Goal: Task Accomplishment & Management: Use online tool/utility

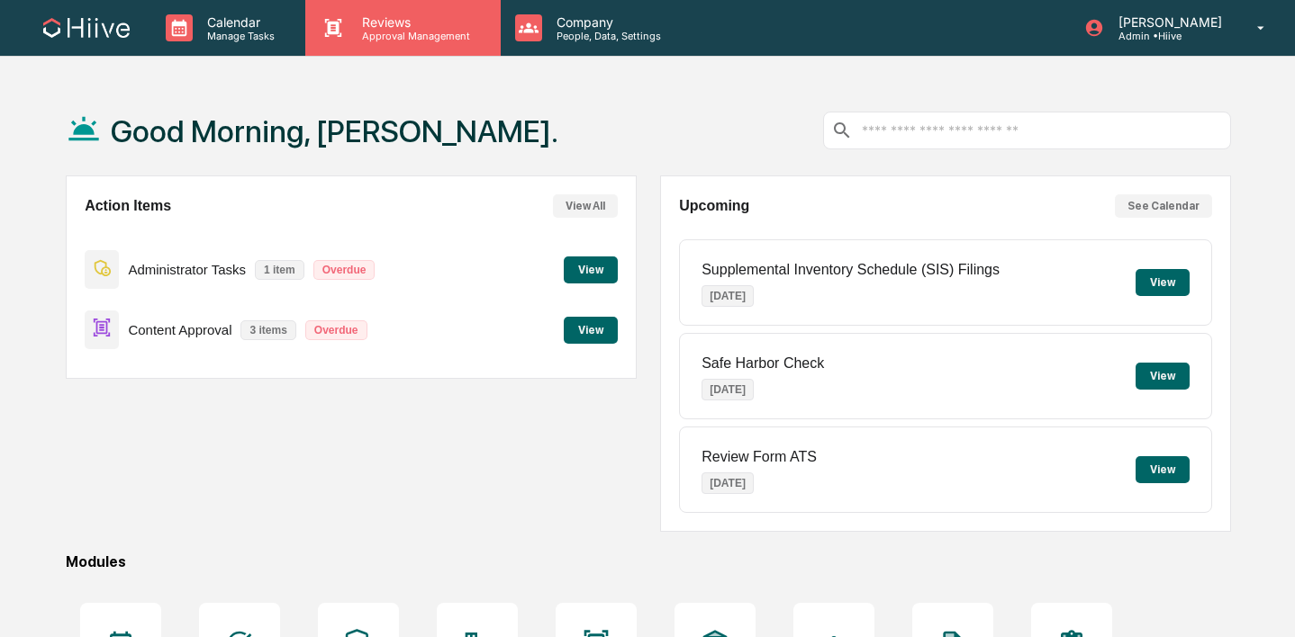
click at [342, 49] on div "Reviews Approval Management" at bounding box center [402, 28] width 194 height 56
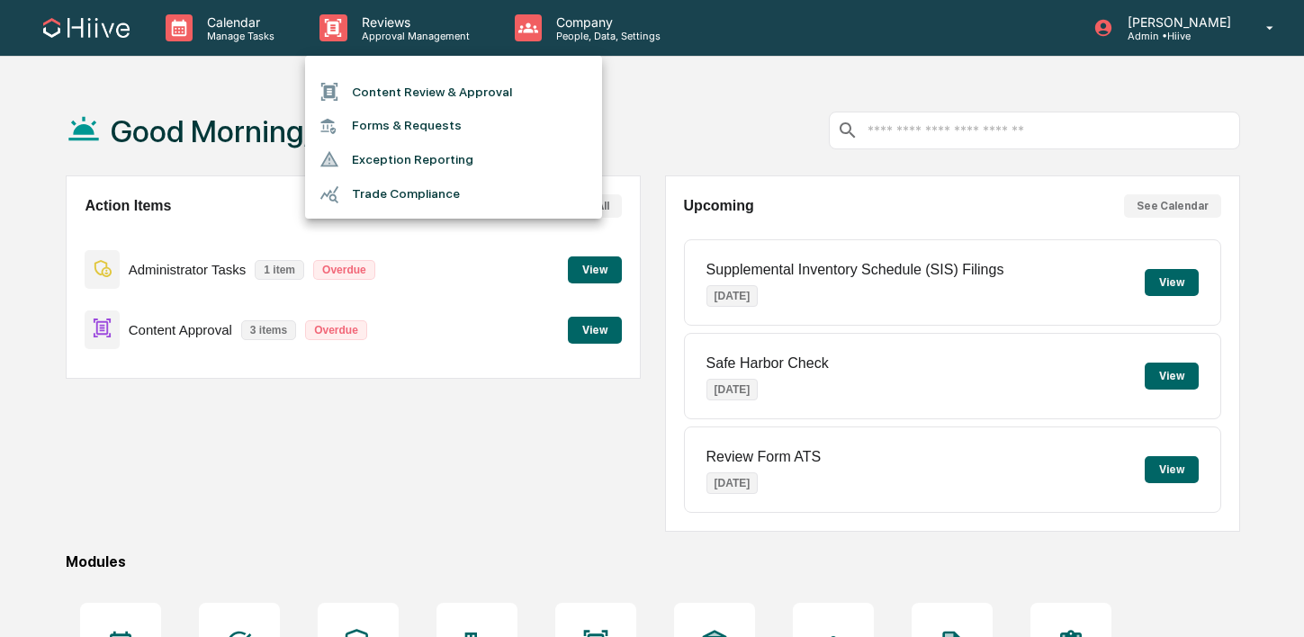
click at [361, 87] on li "Content Review & Approval" at bounding box center [453, 92] width 297 height 34
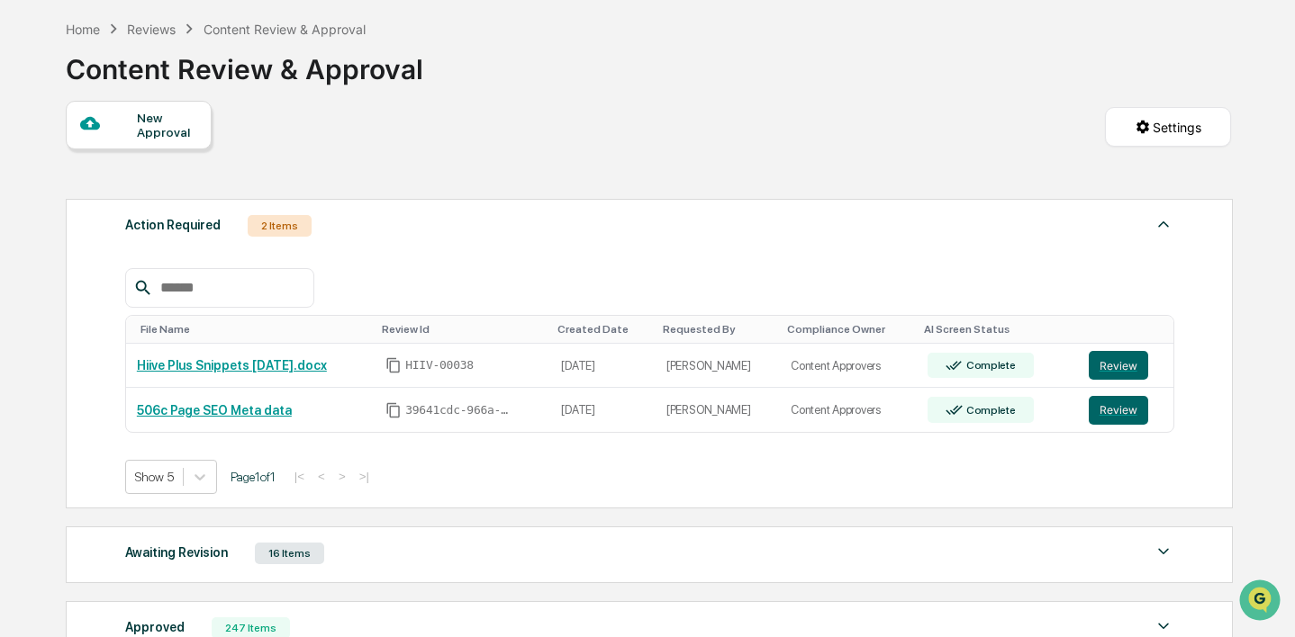
scroll to position [121, 0]
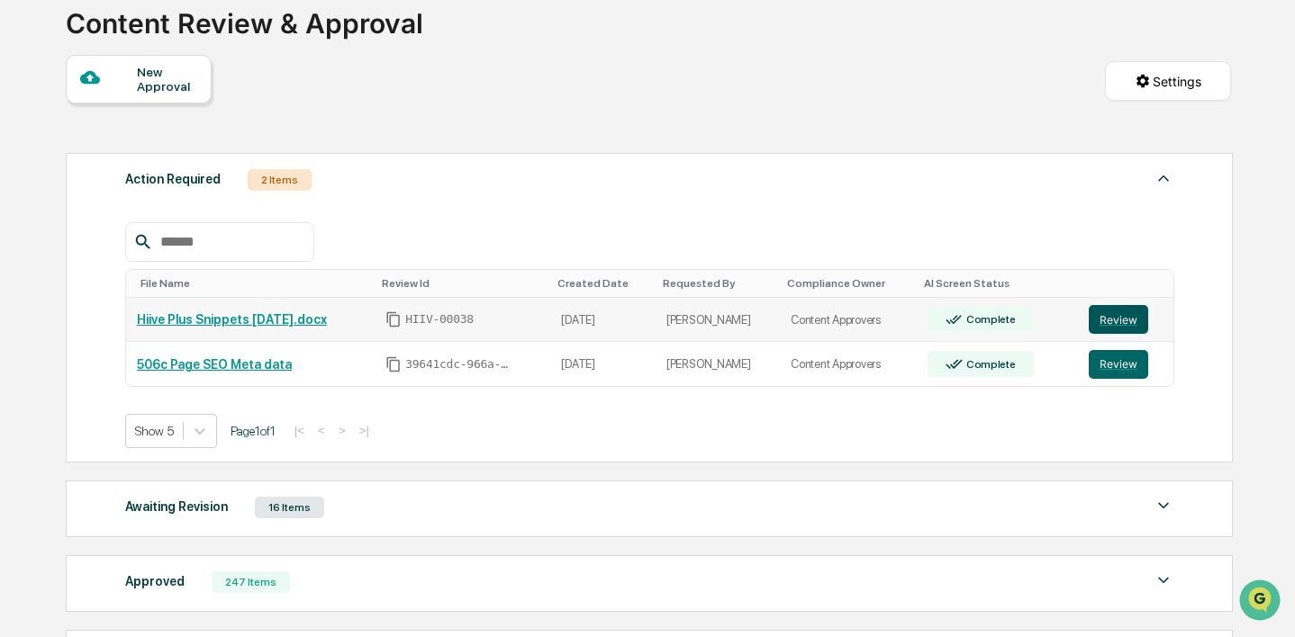
click at [1118, 327] on button "Review" at bounding box center [1117, 319] width 59 height 29
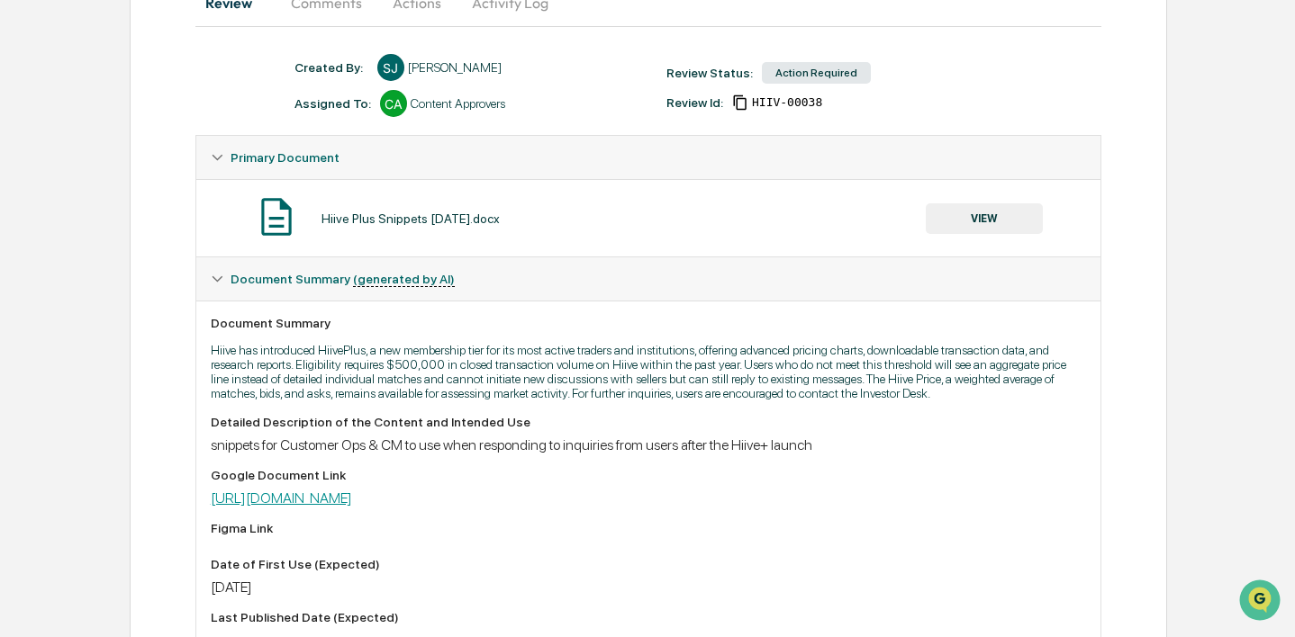
click at [352, 507] on link "https://docs.google.com/document/d/1KJ4Lurk6HxHI1uZFWkf_IYBiJVjC3Ja6XBb4Wokv_o4…" at bounding box center [281, 498] width 141 height 17
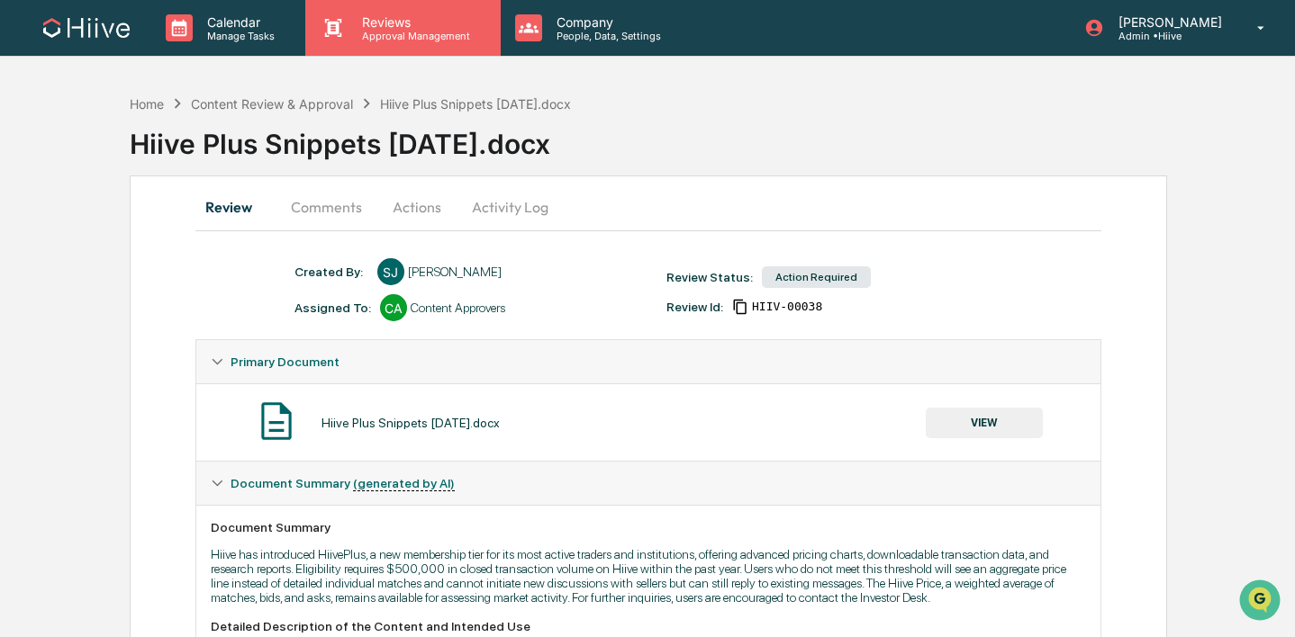
click at [388, 30] on p "Approval Management" at bounding box center [412, 36] width 131 height 13
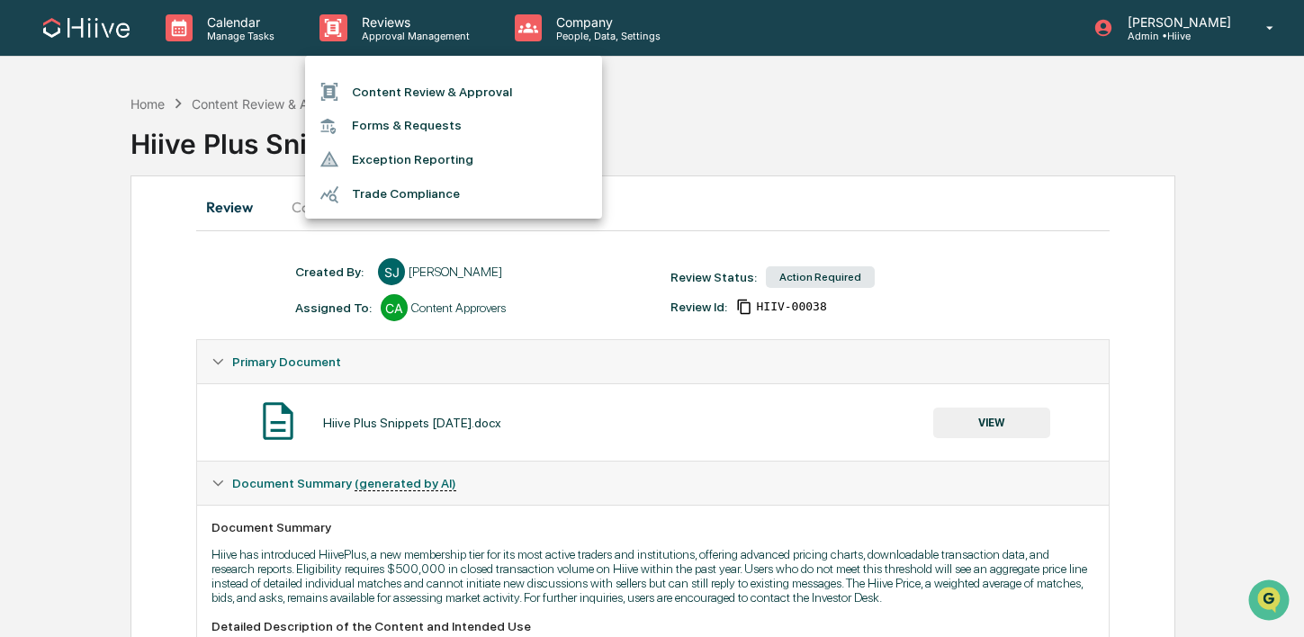
click at [285, 139] on div at bounding box center [652, 318] width 1304 height 637
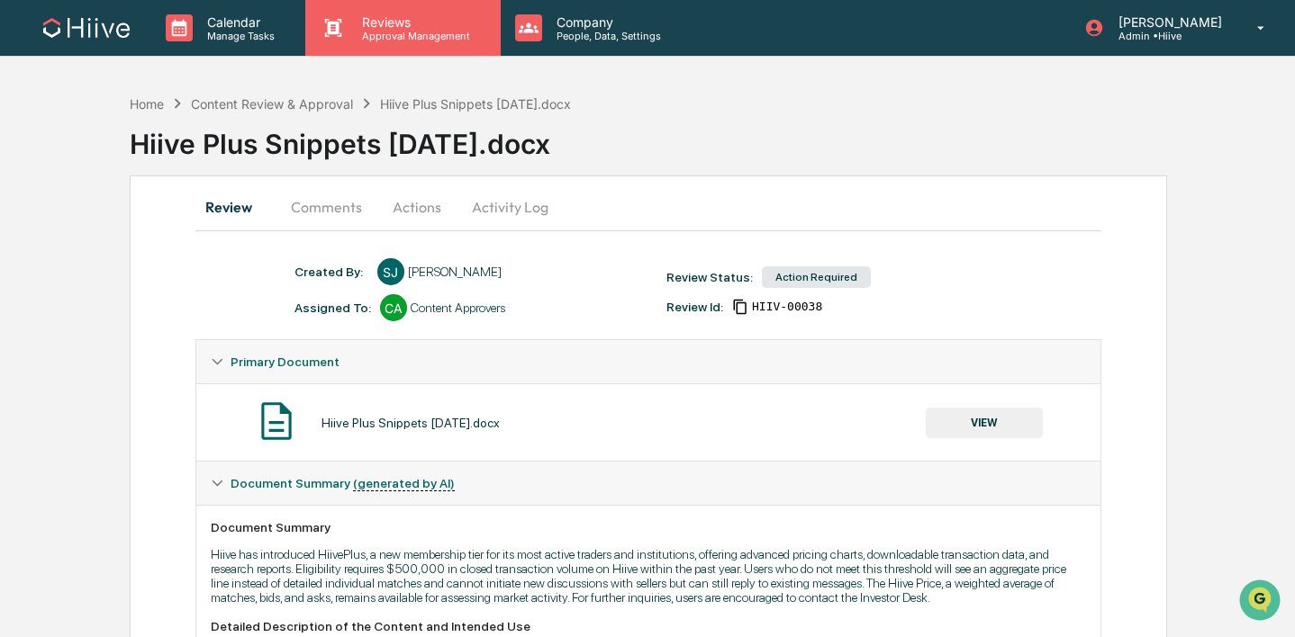
click at [394, 46] on div "Reviews Approval Management" at bounding box center [402, 28] width 194 height 56
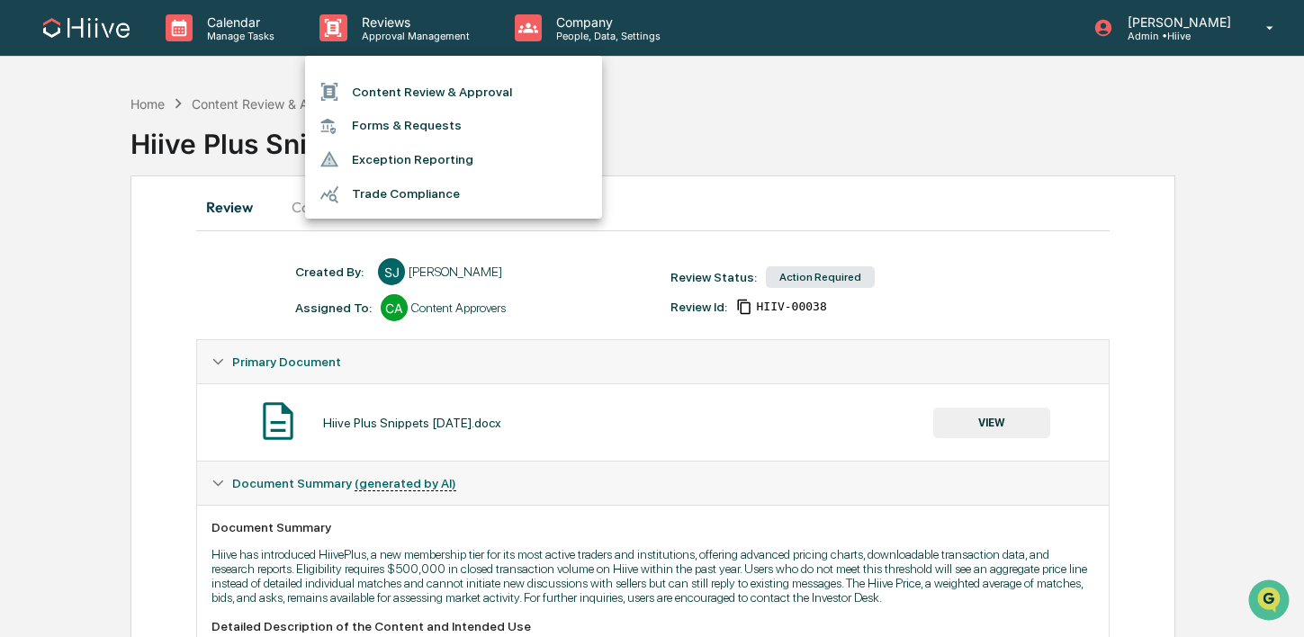
click at [238, 200] on div at bounding box center [652, 318] width 1304 height 637
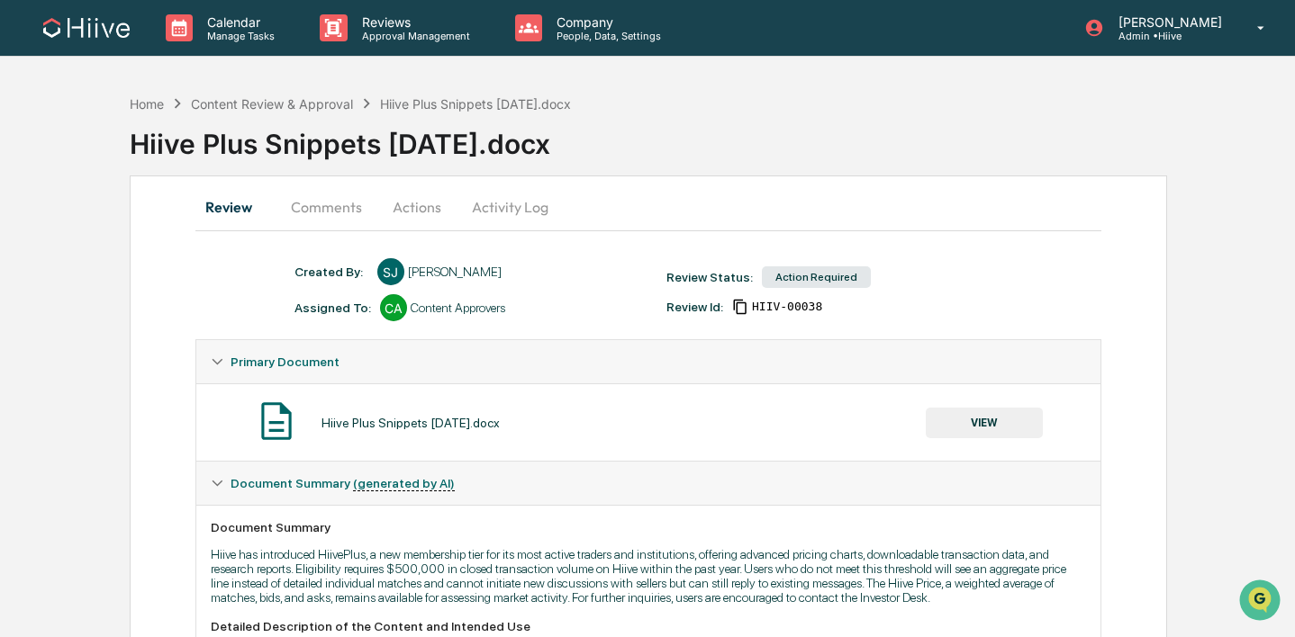
scroll to position [19, 0]
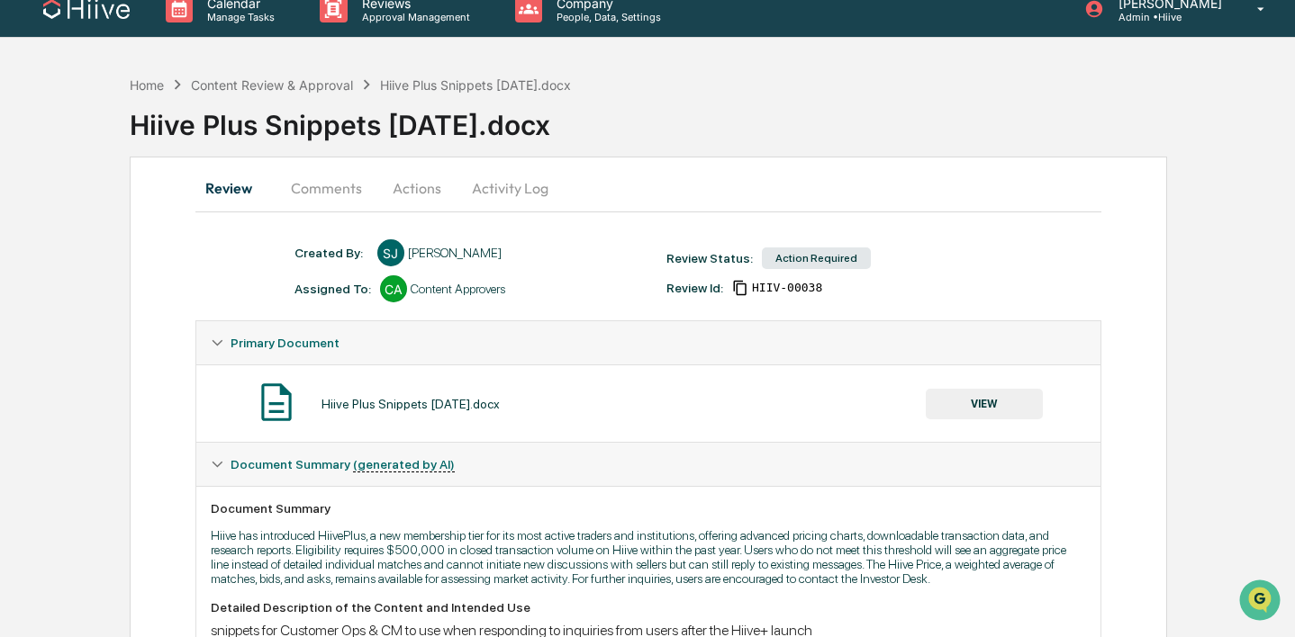
click at [328, 188] on button "Comments" at bounding box center [326, 188] width 100 height 43
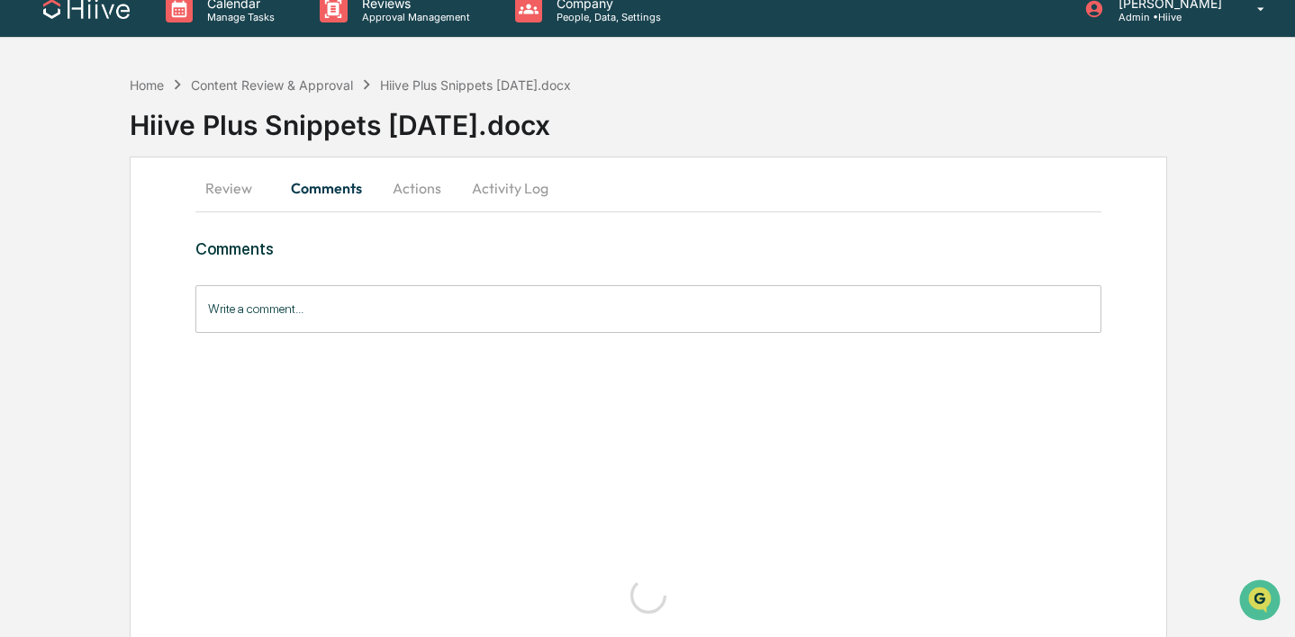
scroll to position [0, 0]
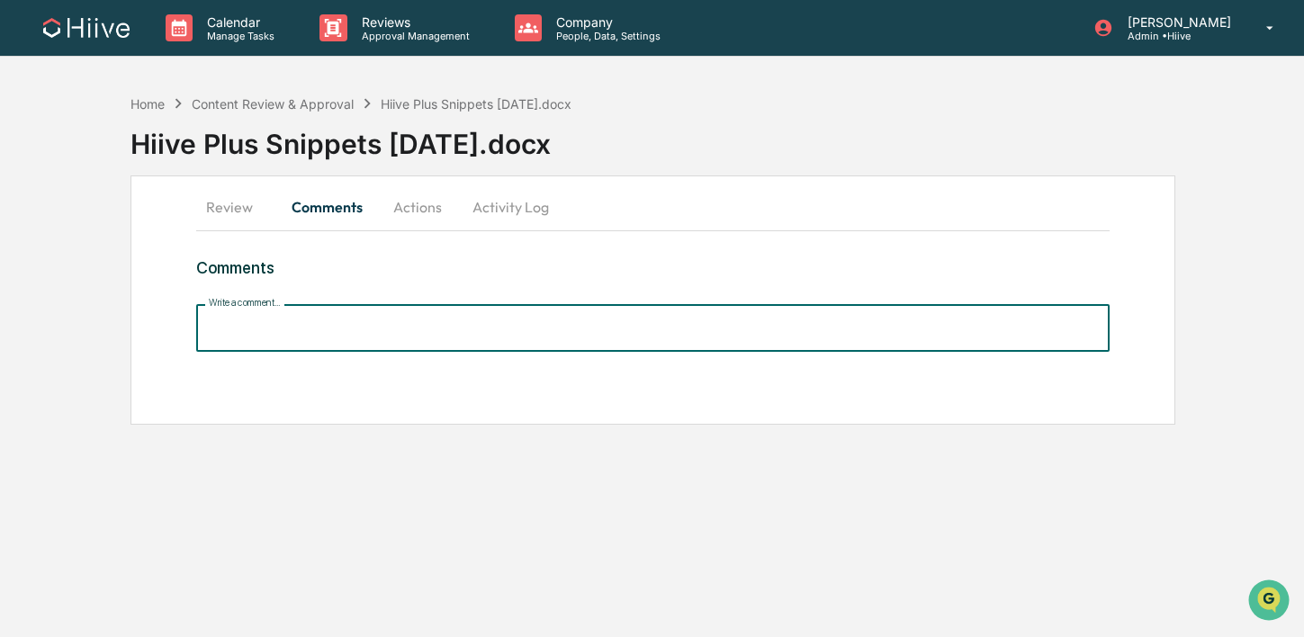
click at [314, 323] on input "Write a comment..." at bounding box center [652, 328] width 913 height 48
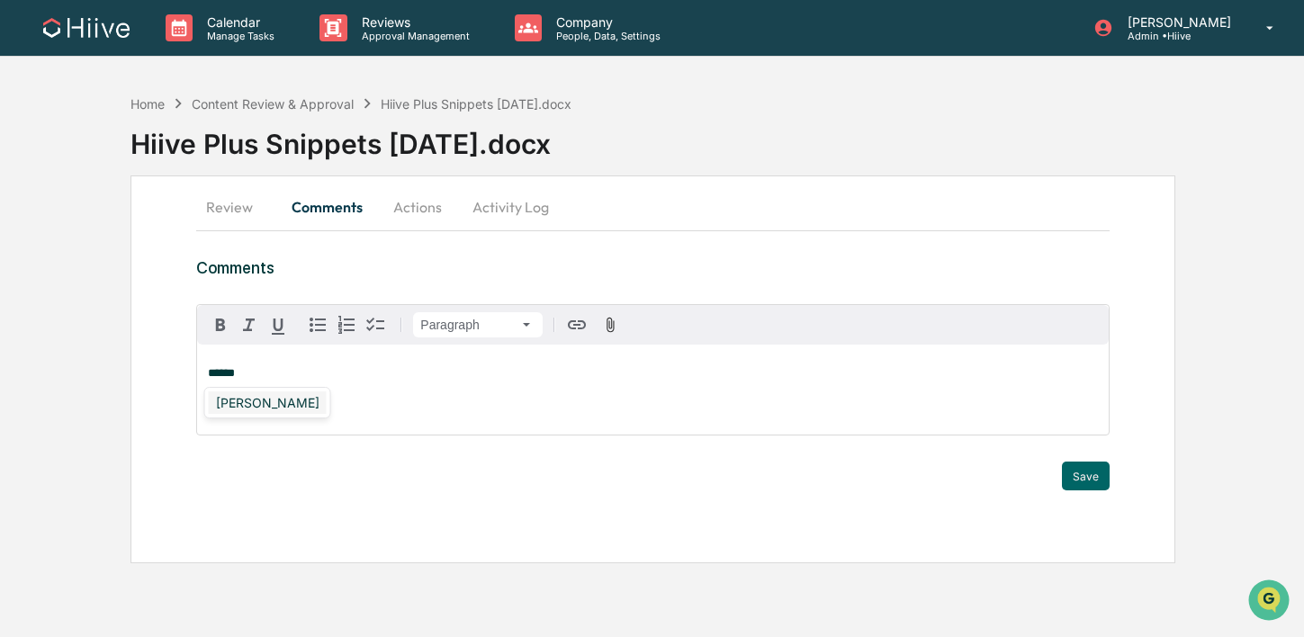
click at [240, 395] on div "Sean Jones" at bounding box center [268, 403] width 118 height 23
drag, startPoint x: 302, startPoint y: 379, endPoint x: 191, endPoint y: 379, distance: 110.7
click at [191, 379] on div "**********" at bounding box center [653, 370] width 1045 height 388
drag, startPoint x: 267, startPoint y: 376, endPoint x: 175, endPoint y: 376, distance: 92.7
click at [175, 376] on div "Review Comments Actions Activity Log Comments Paragraph ****** * Trigger Save" at bounding box center [653, 370] width 1045 height 388
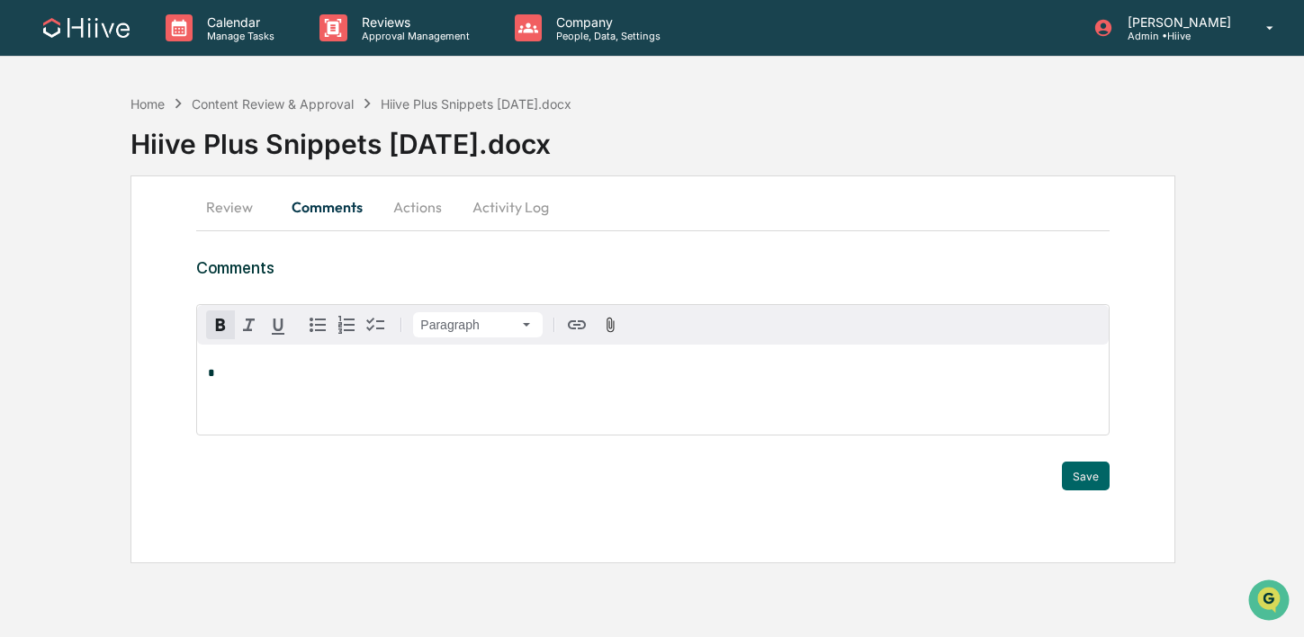
click at [226, 216] on button "Review" at bounding box center [236, 206] width 81 height 43
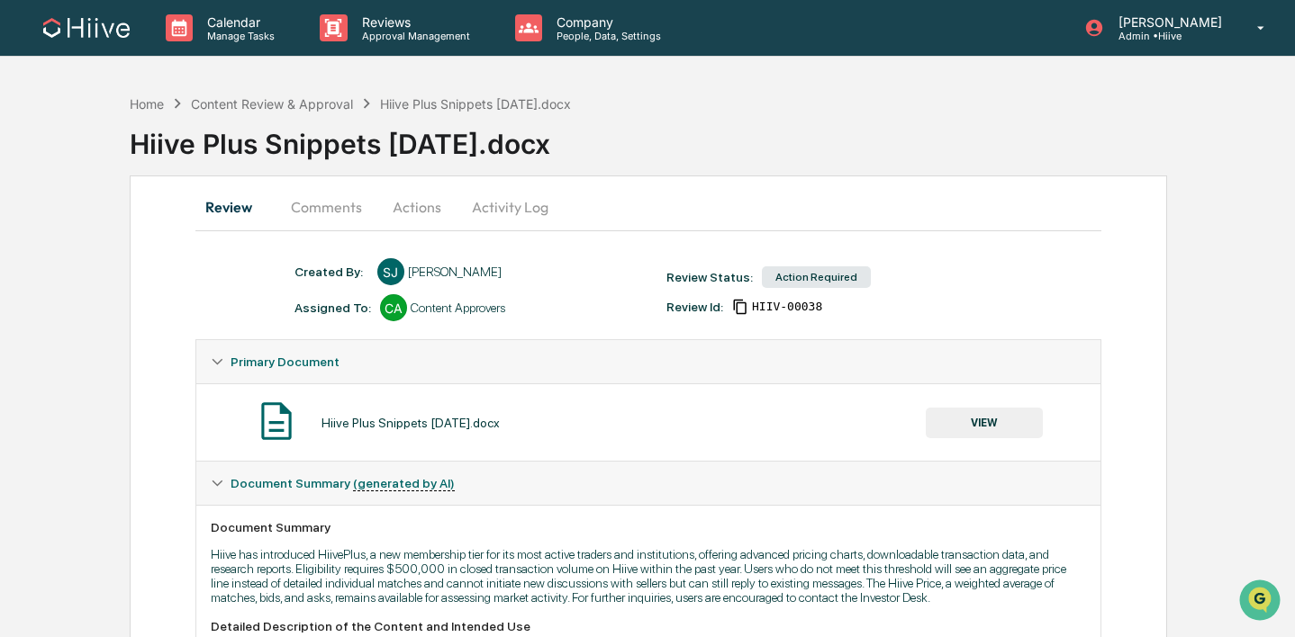
click at [984, 418] on button "VIEW" at bounding box center [983, 423] width 117 height 31
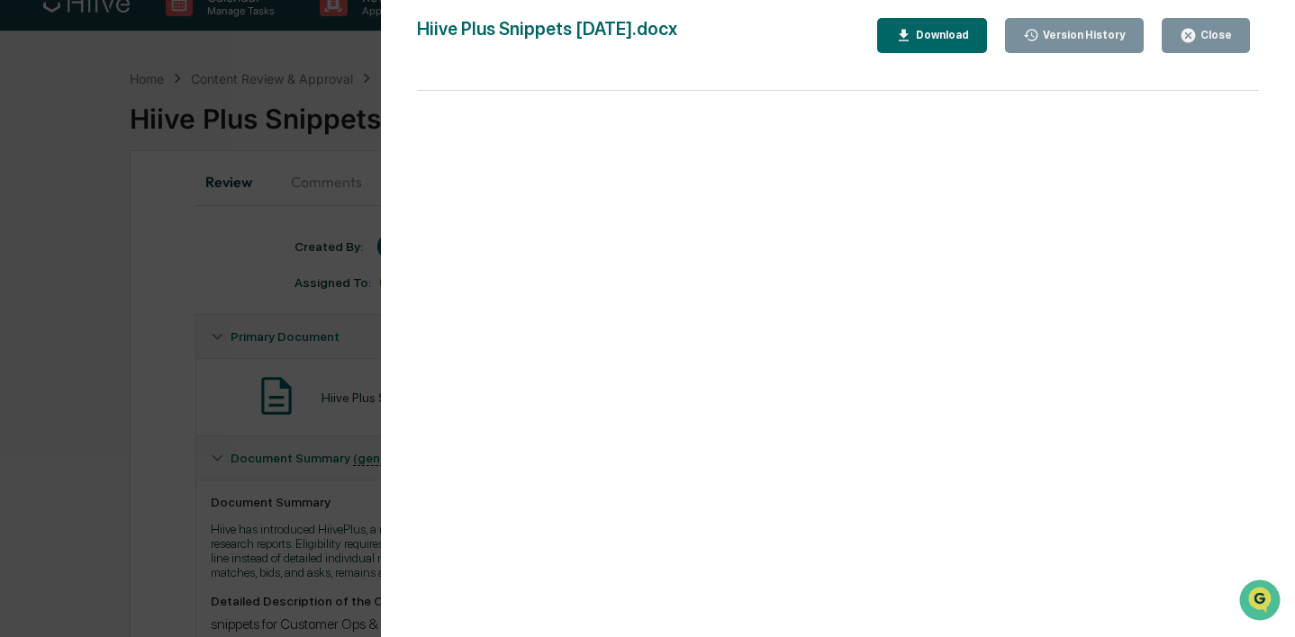
scroll to position [32, 0]
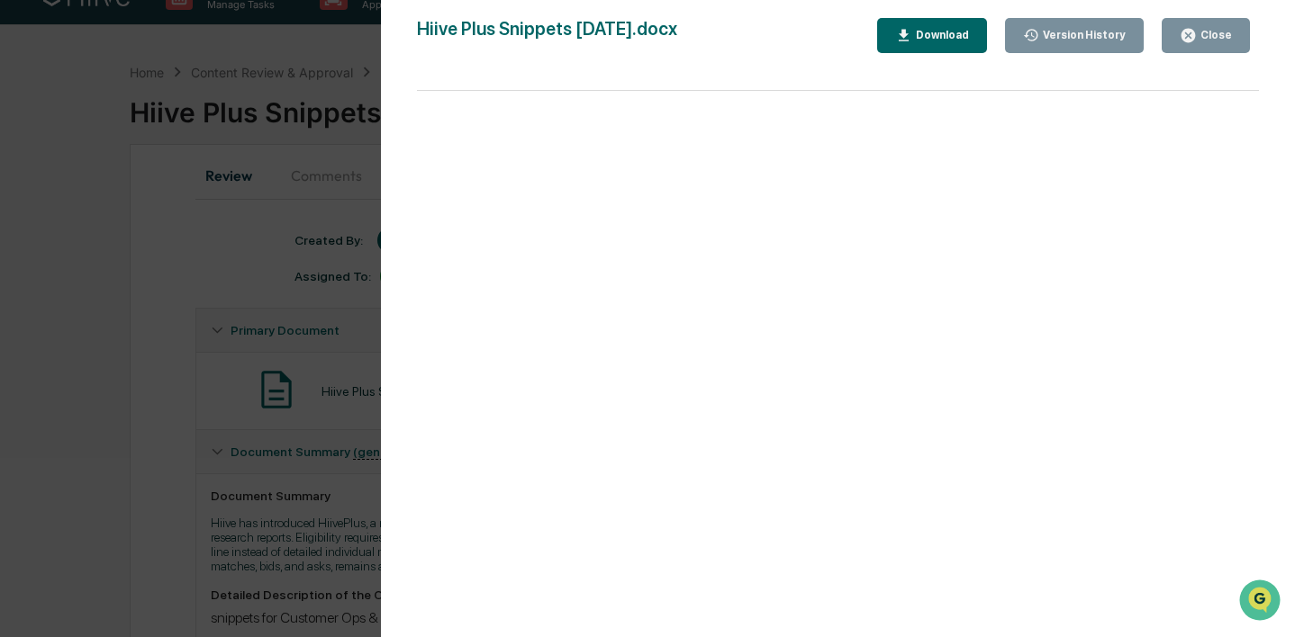
click at [1182, 37] on icon "button" at bounding box center [1187, 35] width 17 height 17
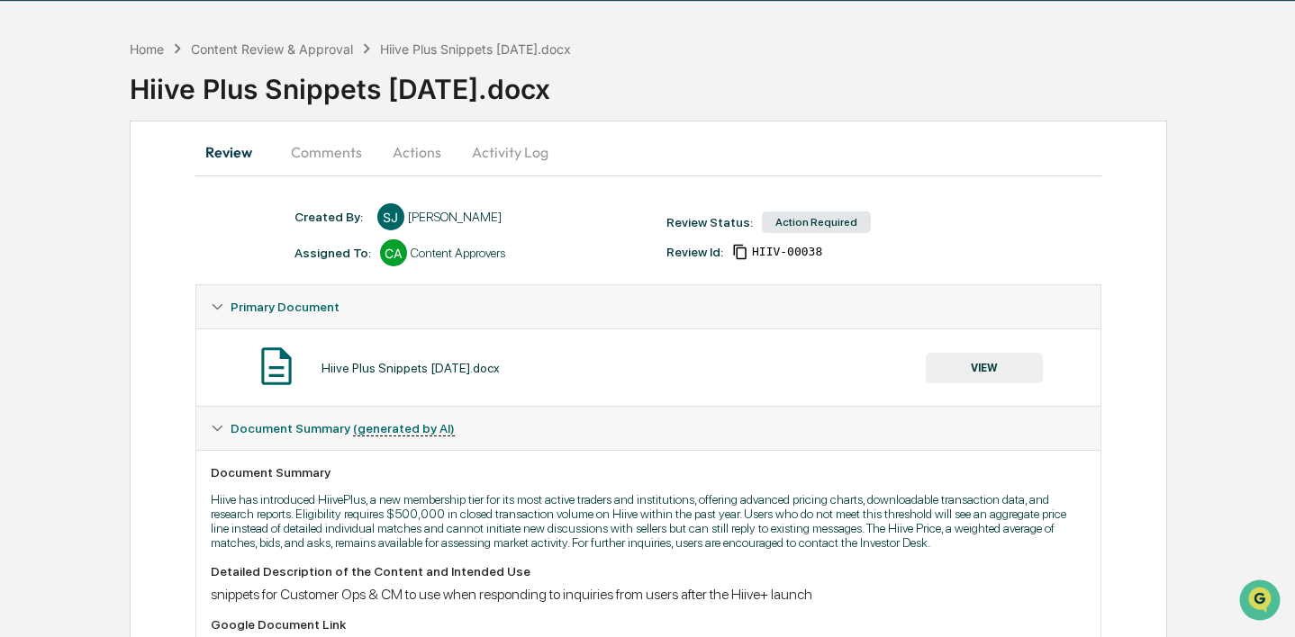
scroll to position [72, 0]
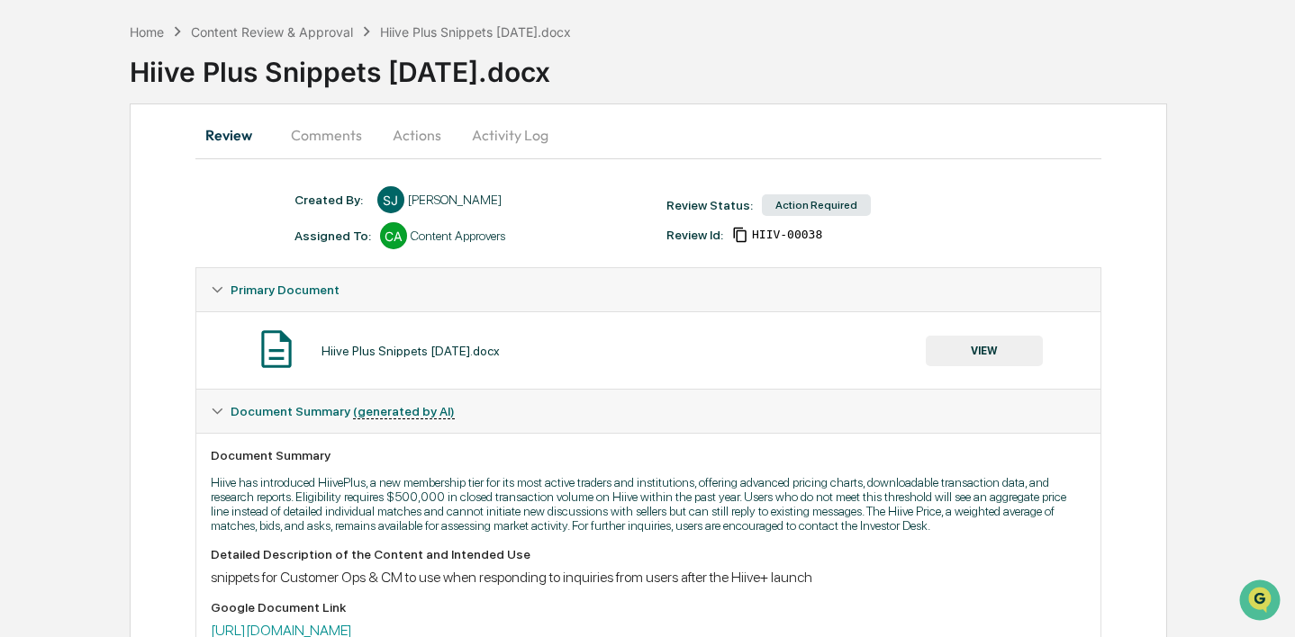
click at [515, 124] on button "Activity Log" at bounding box center [509, 134] width 105 height 43
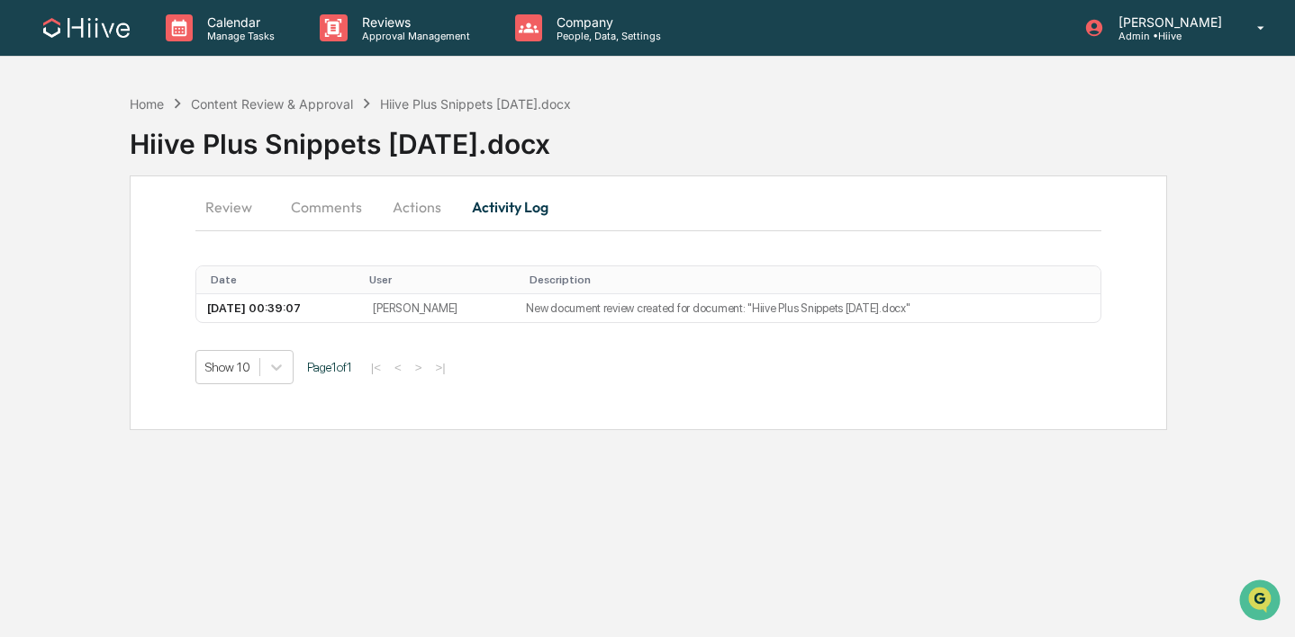
scroll to position [0, 0]
click at [402, 202] on button "Actions" at bounding box center [417, 206] width 81 height 43
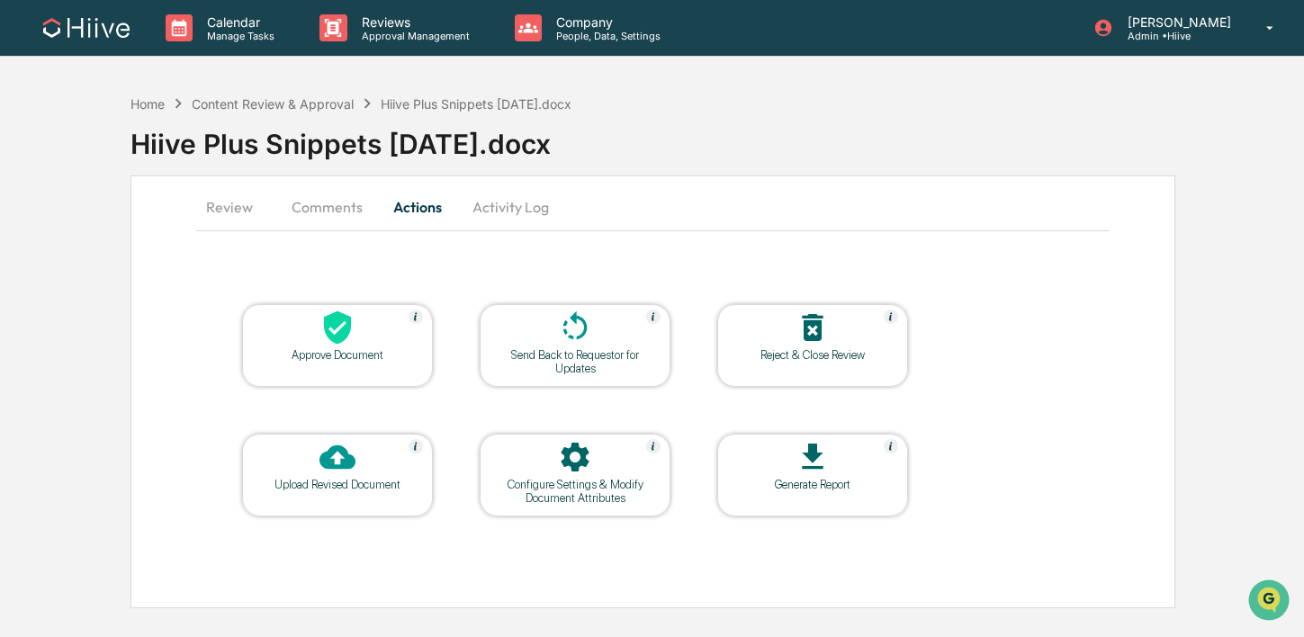
click at [330, 448] on icon at bounding box center [338, 458] width 36 height 24
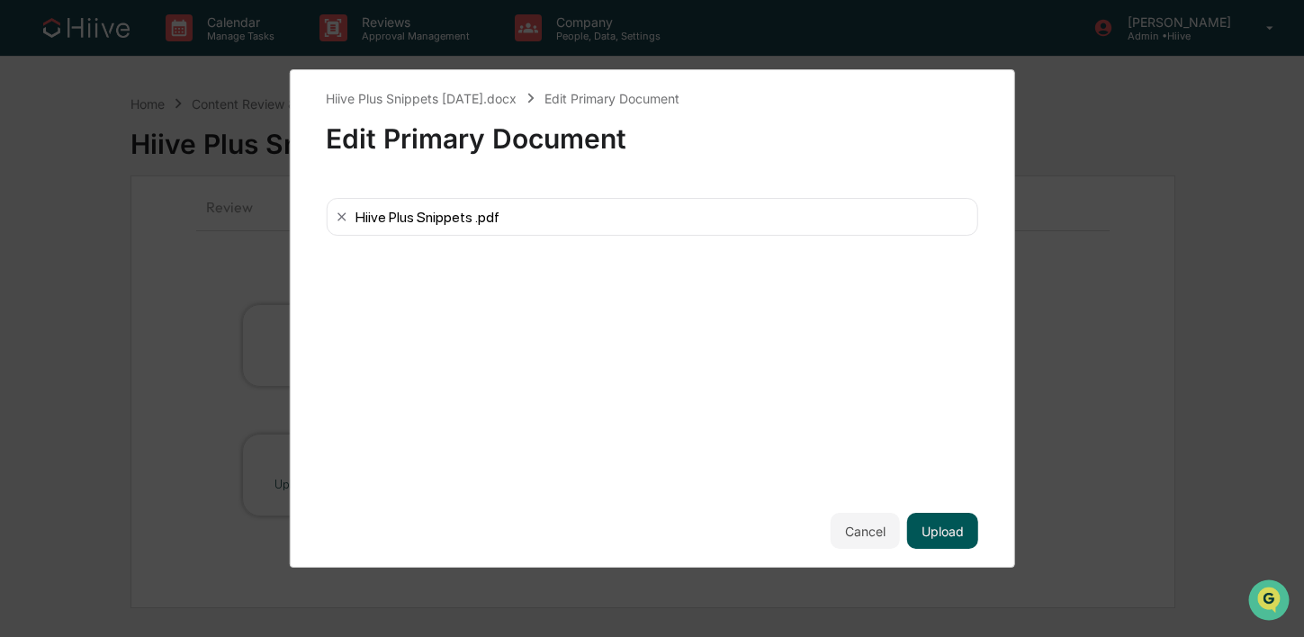
click at [941, 538] on button "Upload" at bounding box center [942, 531] width 71 height 36
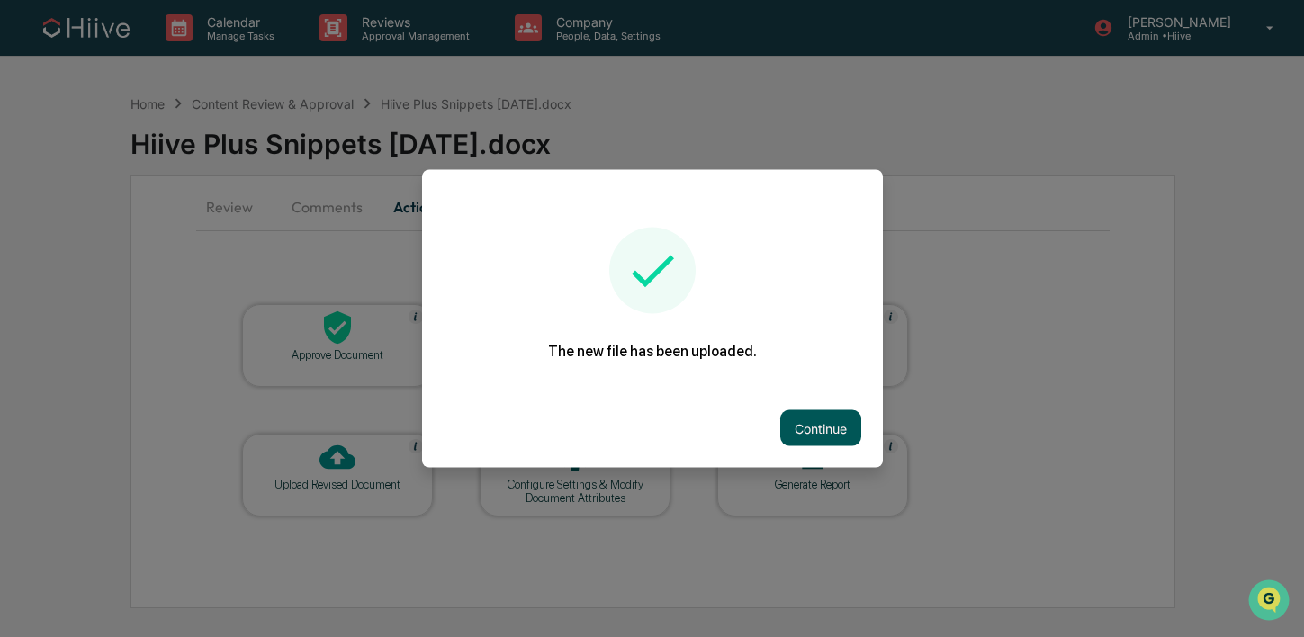
click at [825, 424] on button "Continue" at bounding box center [821, 429] width 81 height 36
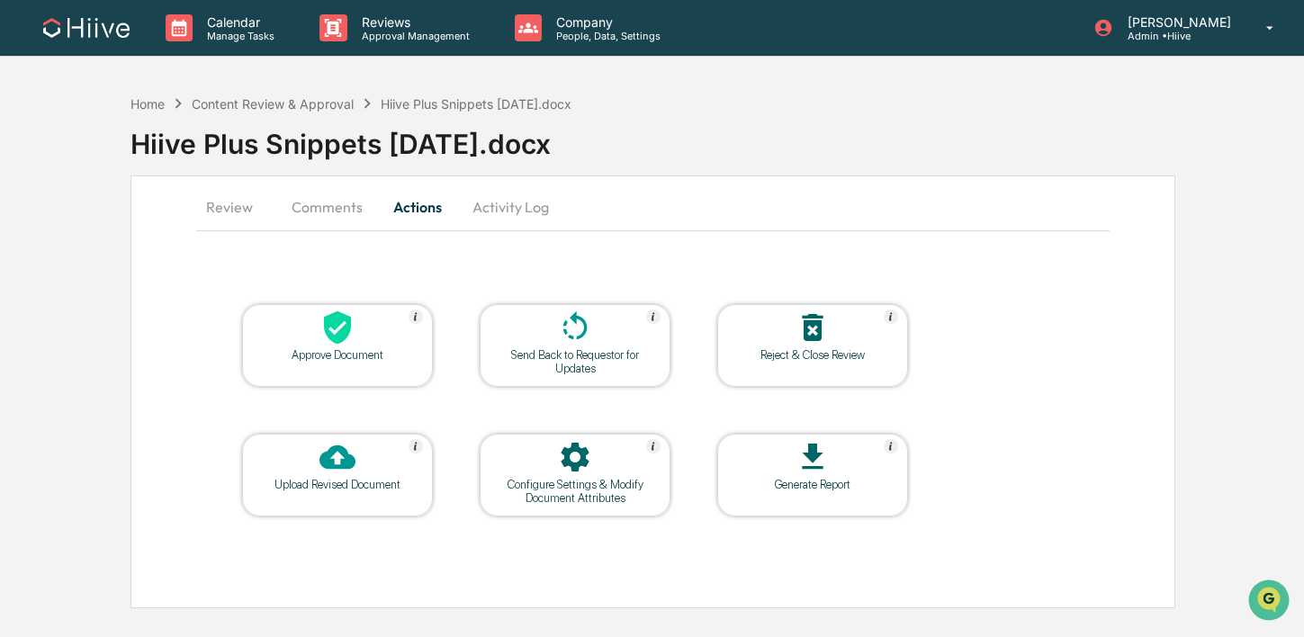
click at [357, 210] on button "Comments" at bounding box center [327, 206] width 100 height 43
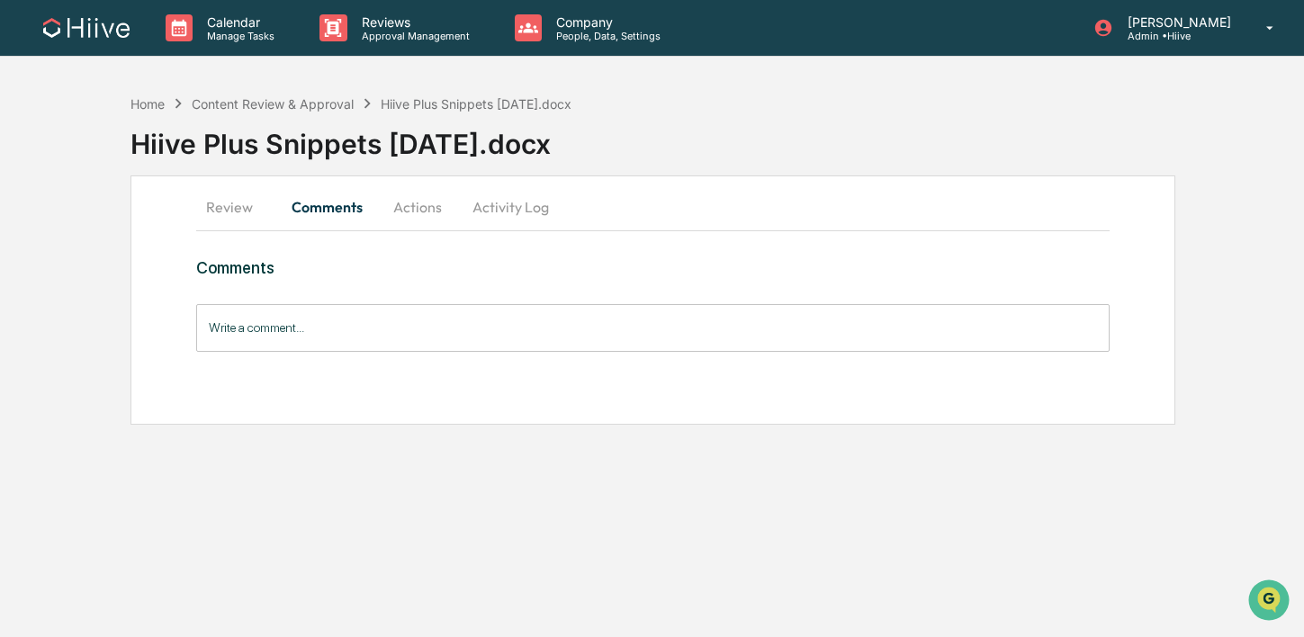
click at [305, 327] on input "Write a comment..." at bounding box center [652, 328] width 913 height 48
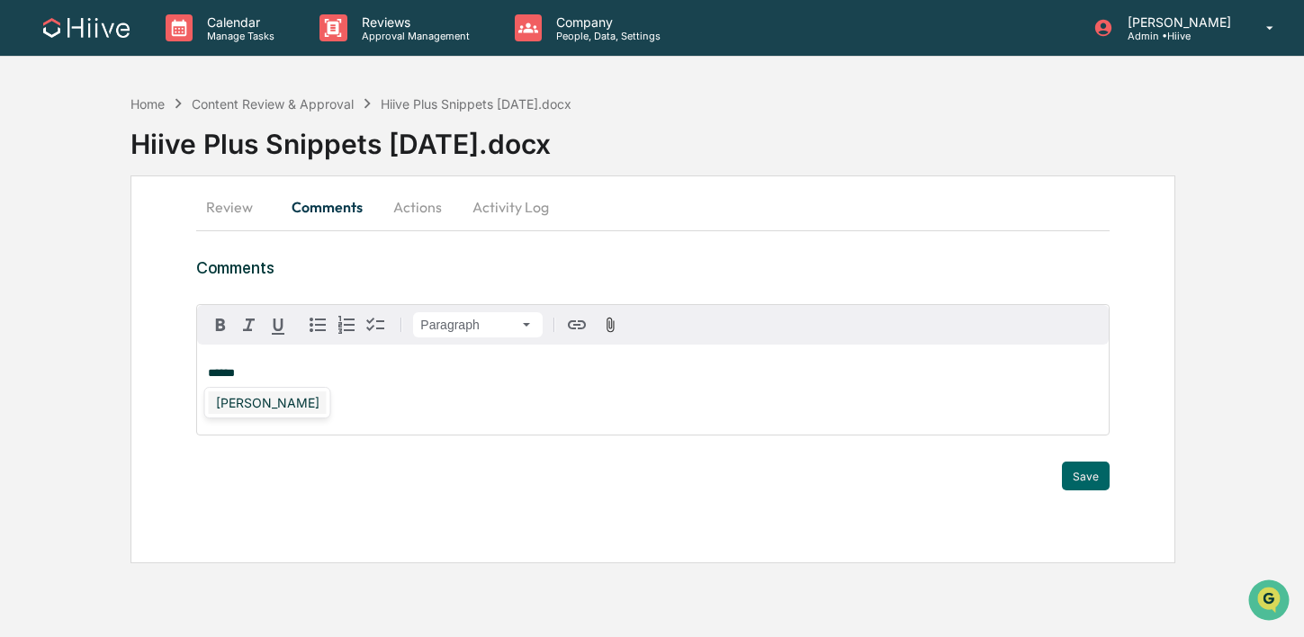
click at [260, 394] on div "Susan Woodard" at bounding box center [268, 403] width 118 height 23
click at [1070, 476] on button "Save" at bounding box center [1086, 476] width 48 height 29
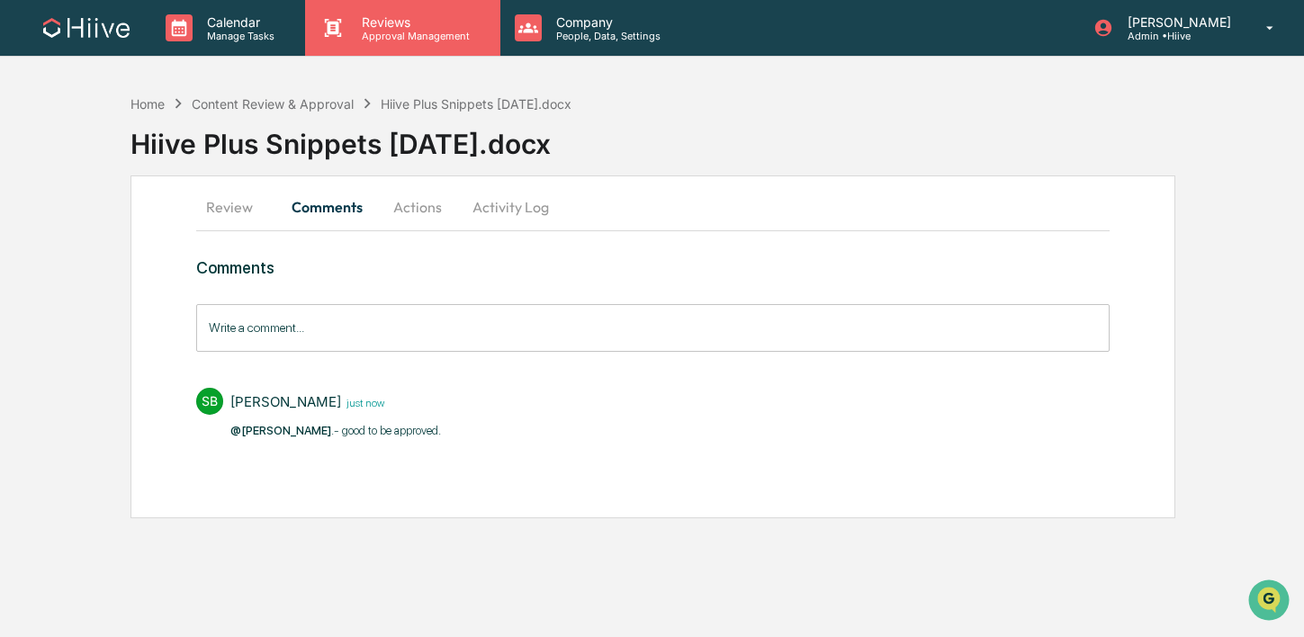
click at [372, 35] on p "Approval Management" at bounding box center [412, 36] width 131 height 13
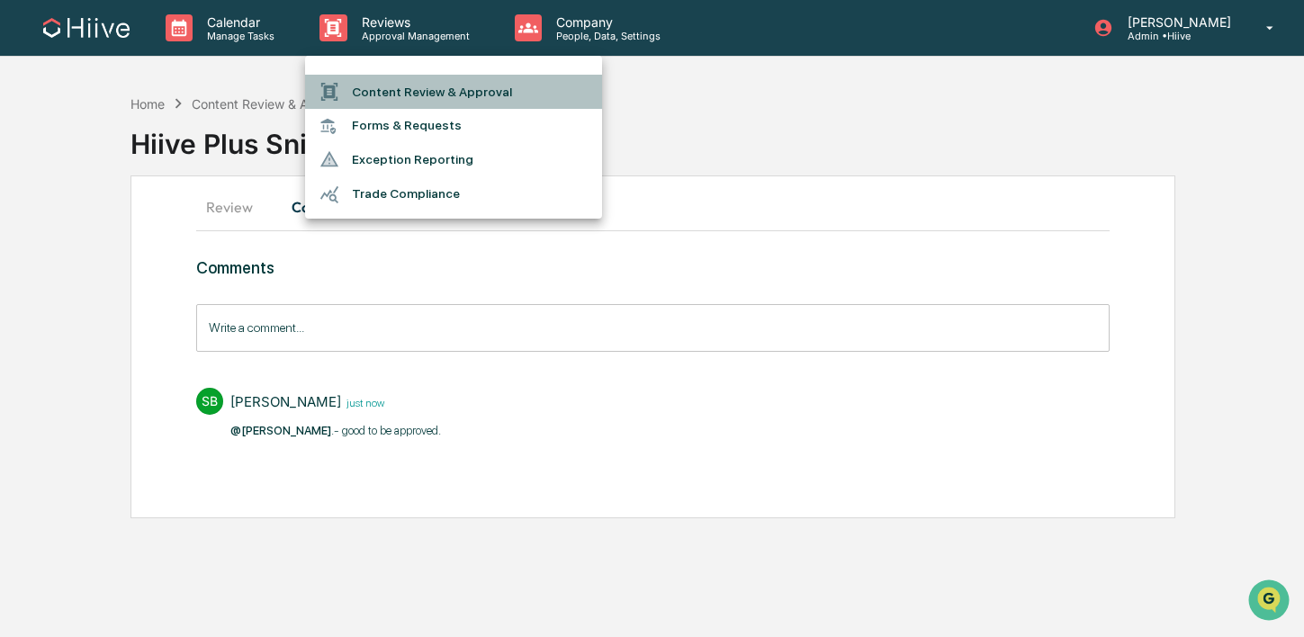
click at [372, 78] on li "Content Review & Approval" at bounding box center [453, 92] width 297 height 34
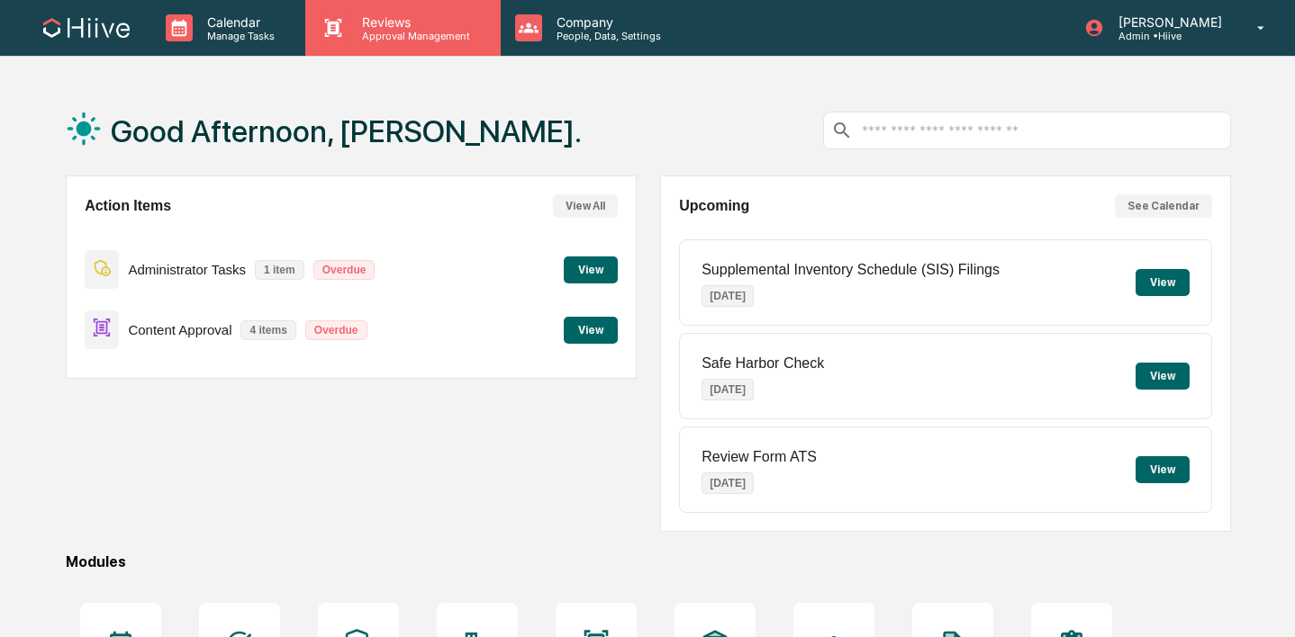
click at [366, 19] on p "Reviews" at bounding box center [412, 21] width 131 height 15
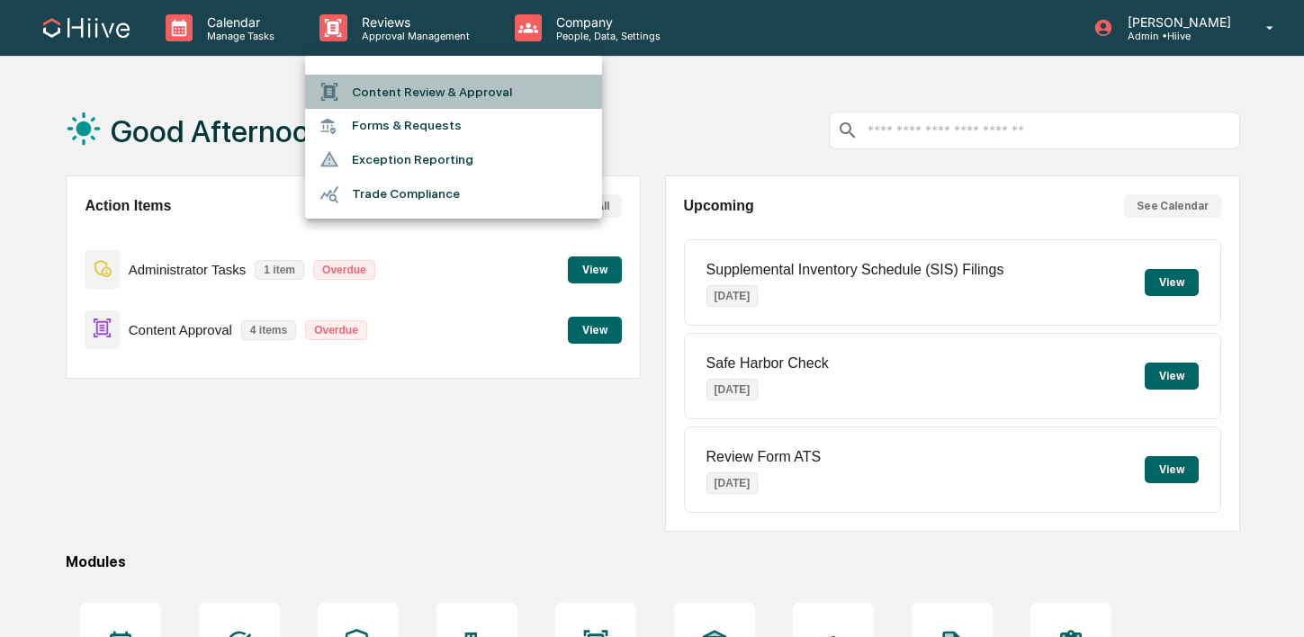
click at [357, 81] on li "Content Review & Approval" at bounding box center [453, 92] width 297 height 34
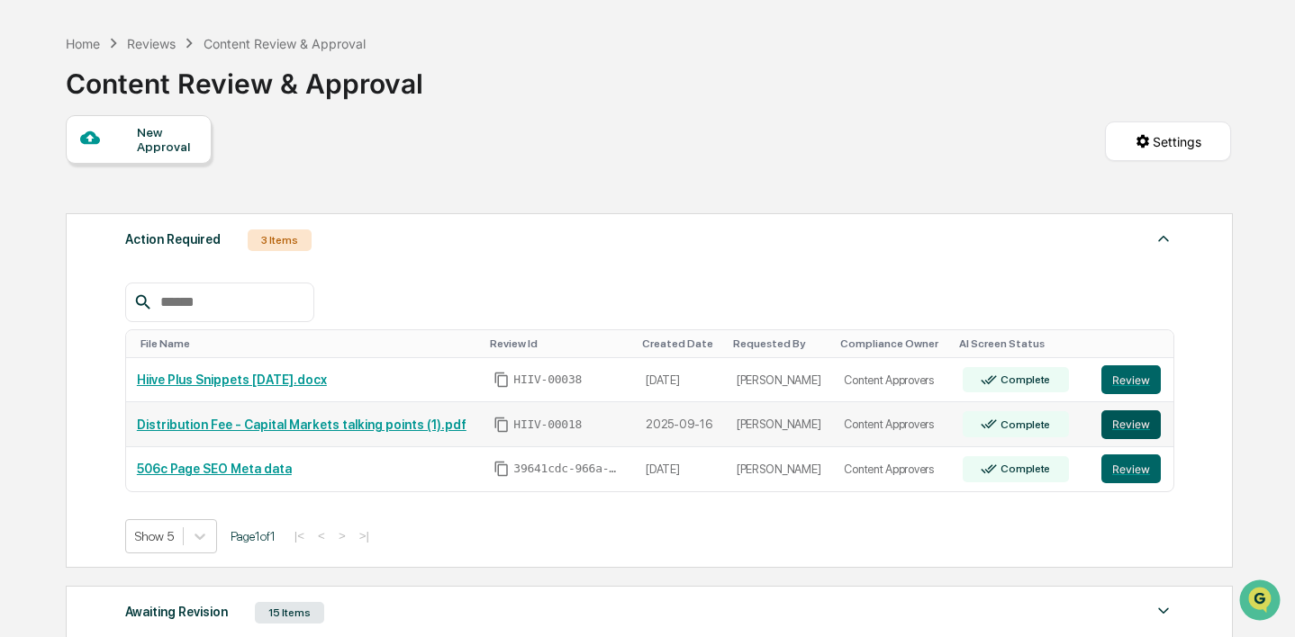
click at [1118, 422] on button "Review" at bounding box center [1130, 425] width 59 height 29
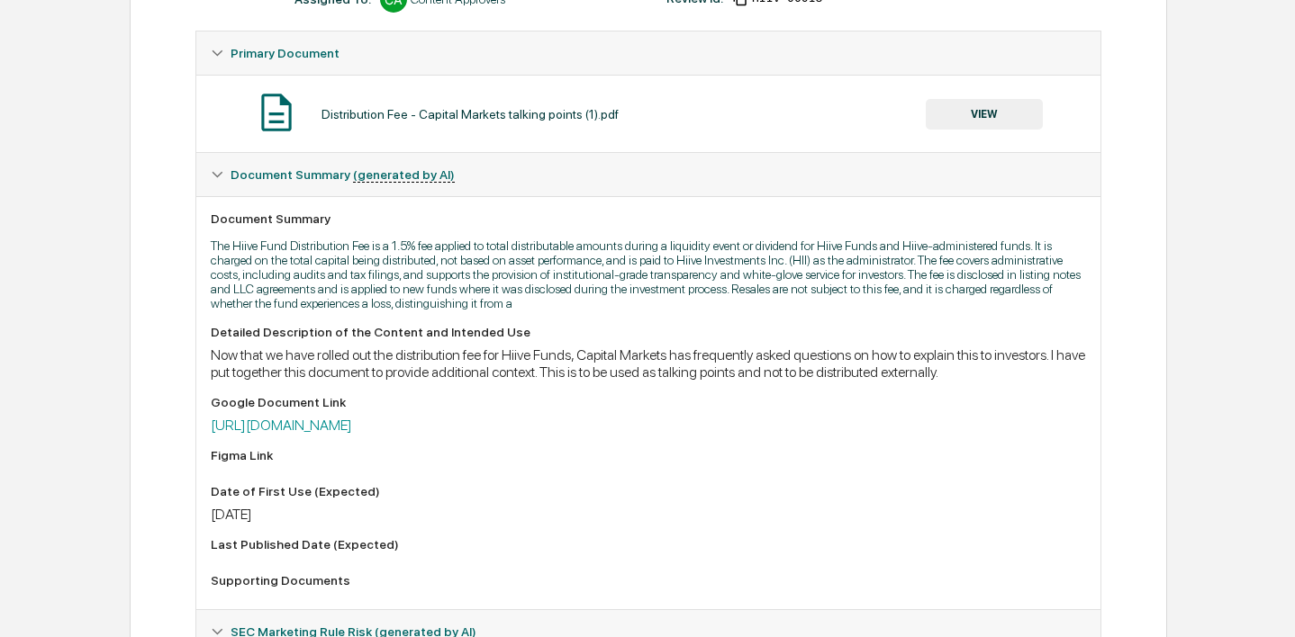
scroll to position [327, 0]
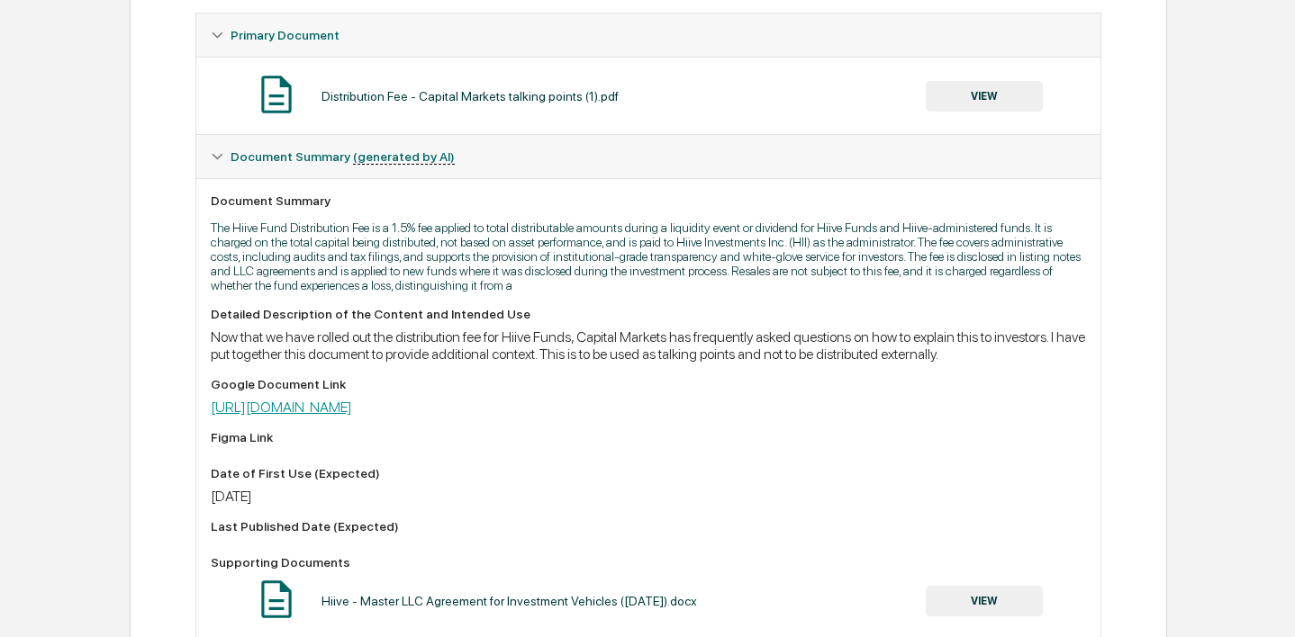
click at [352, 416] on link "[URL][DOMAIN_NAME]" at bounding box center [281, 407] width 141 height 17
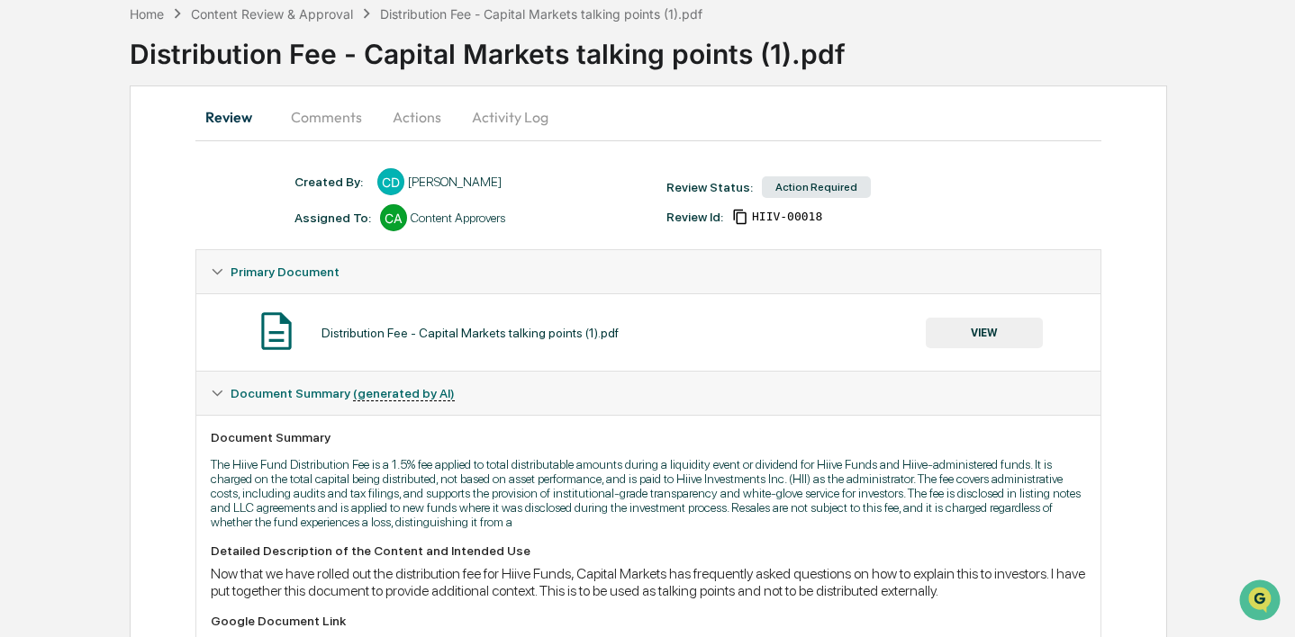
click at [322, 113] on button "Comments" at bounding box center [326, 116] width 100 height 43
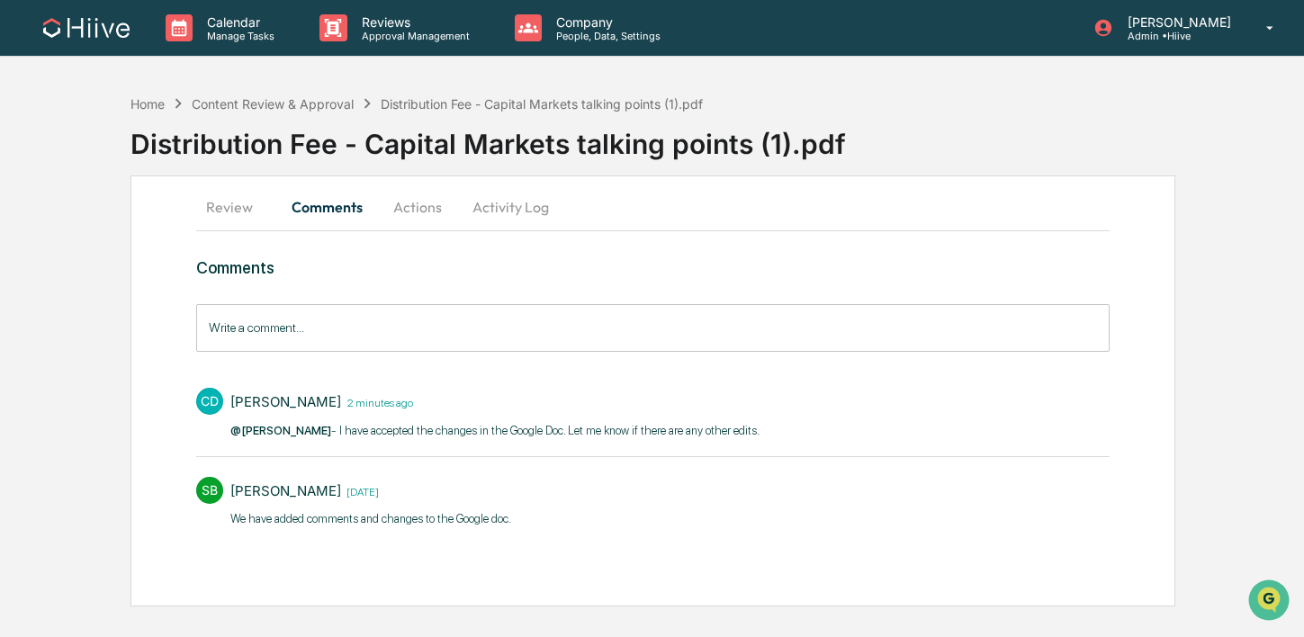
click at [248, 209] on button "Review" at bounding box center [236, 206] width 81 height 43
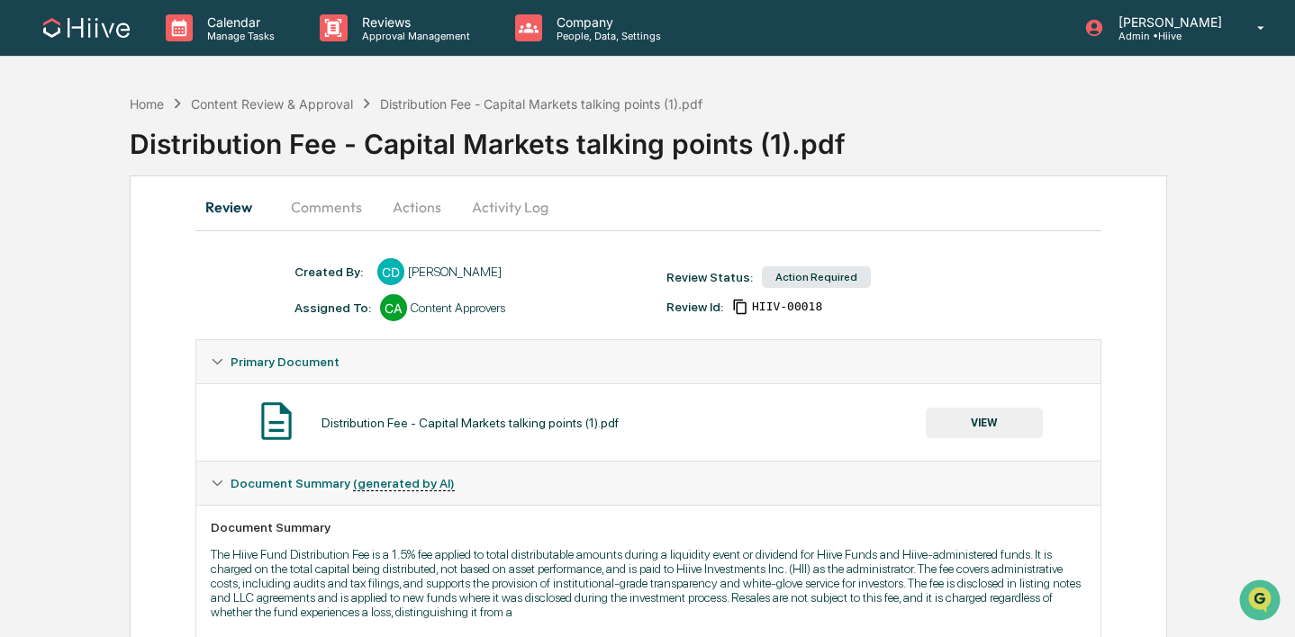
click at [960, 411] on button "VIEW" at bounding box center [983, 423] width 117 height 31
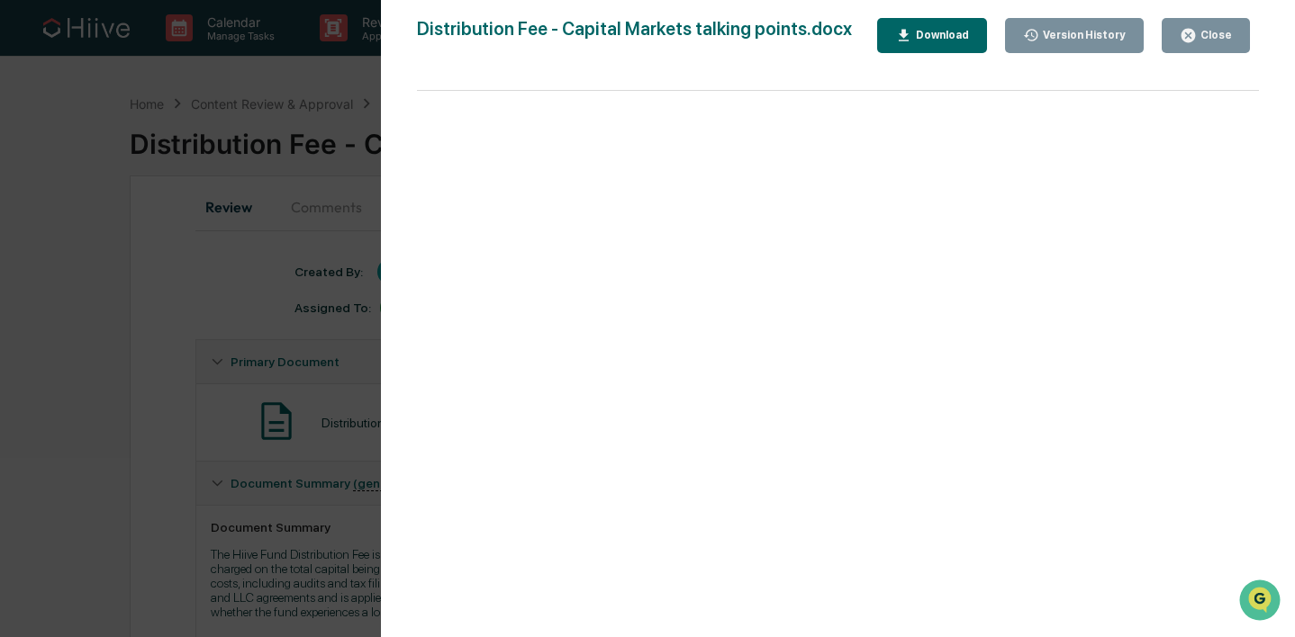
click at [1200, 39] on div "Close" at bounding box center [1213, 35] width 35 height 13
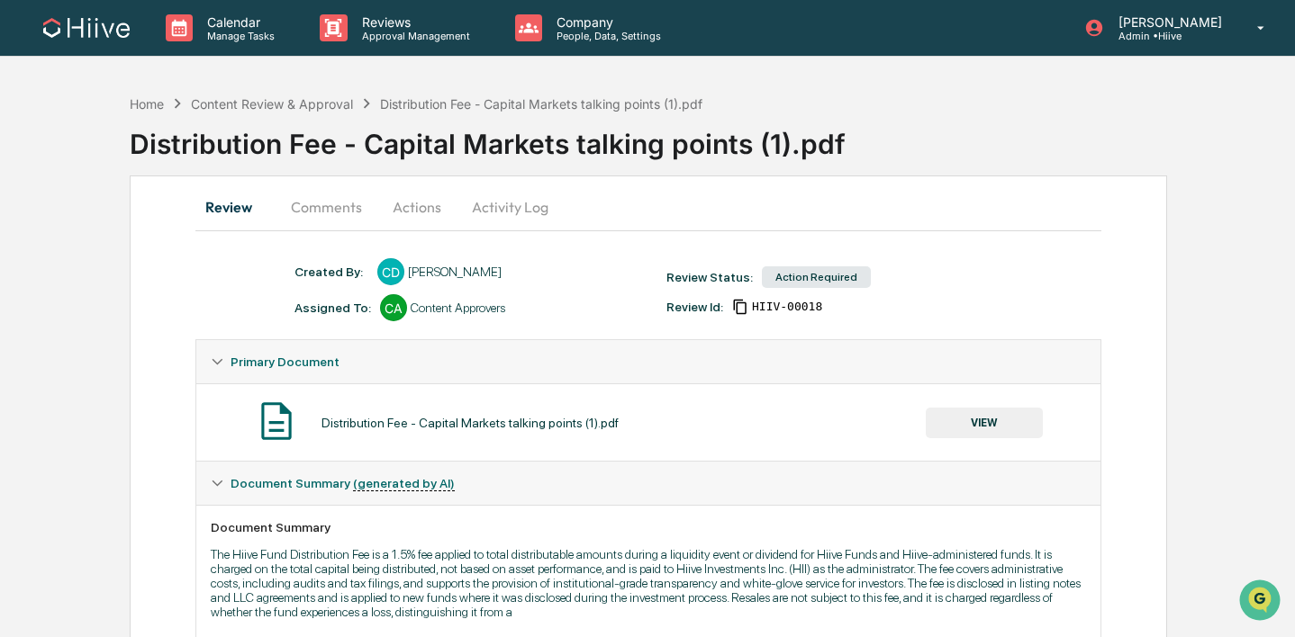
click at [335, 210] on button "Comments" at bounding box center [326, 206] width 100 height 43
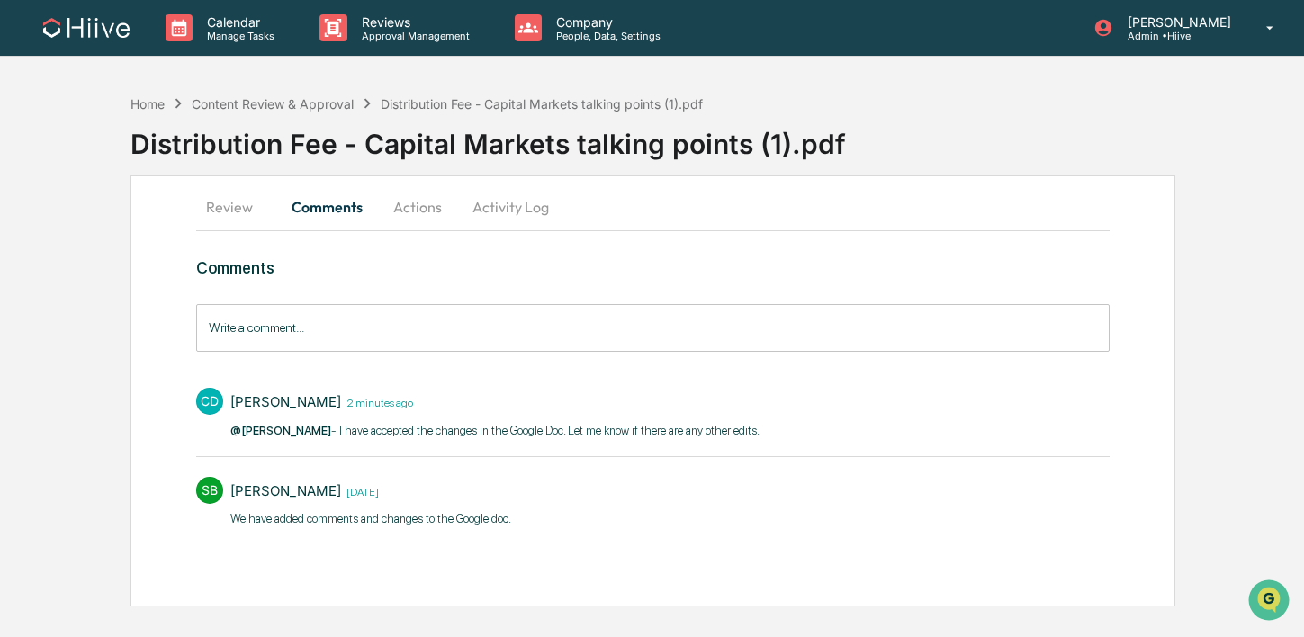
click at [290, 320] on input "Write a comment..." at bounding box center [652, 328] width 913 height 48
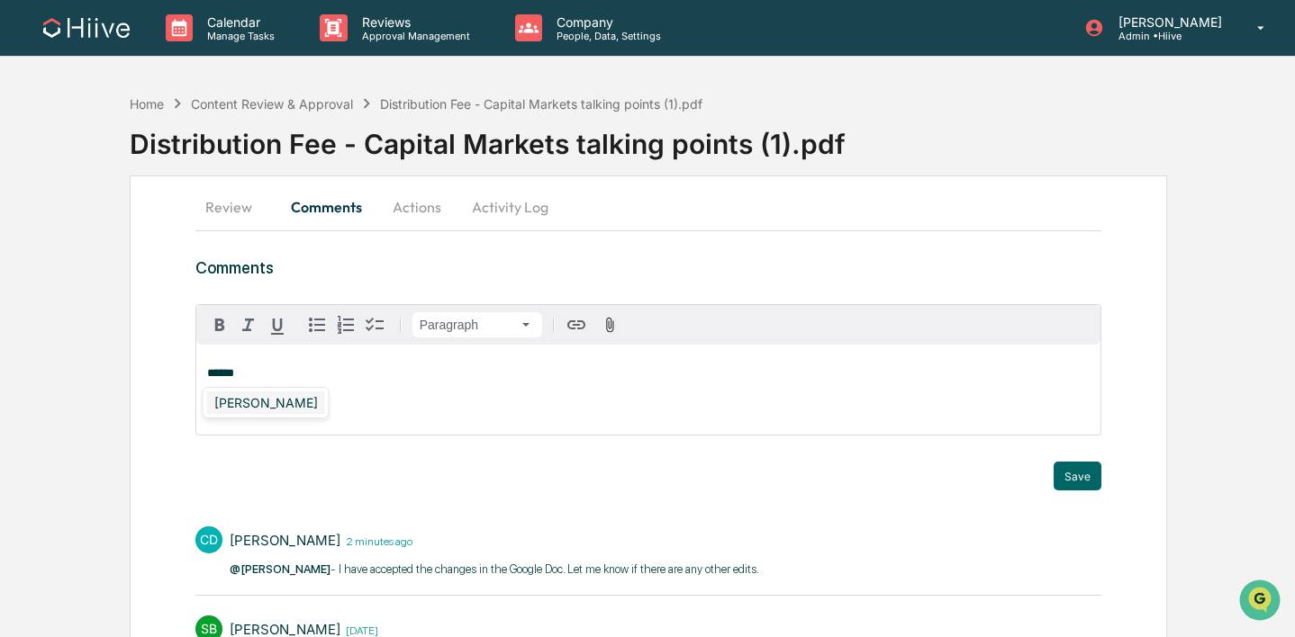
click at [256, 397] on div "Susan Woodard" at bounding box center [266, 403] width 118 height 23
click at [1083, 479] on button "Save" at bounding box center [1077, 476] width 48 height 29
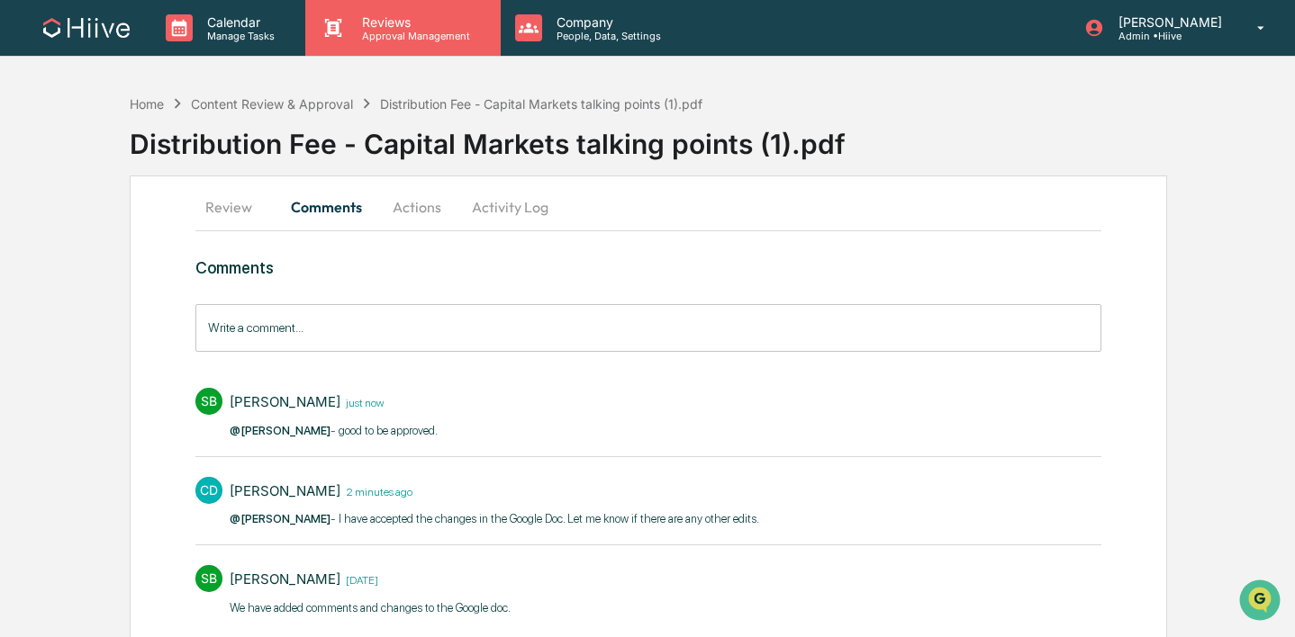
click at [395, 32] on p "Approval Management" at bounding box center [412, 36] width 131 height 13
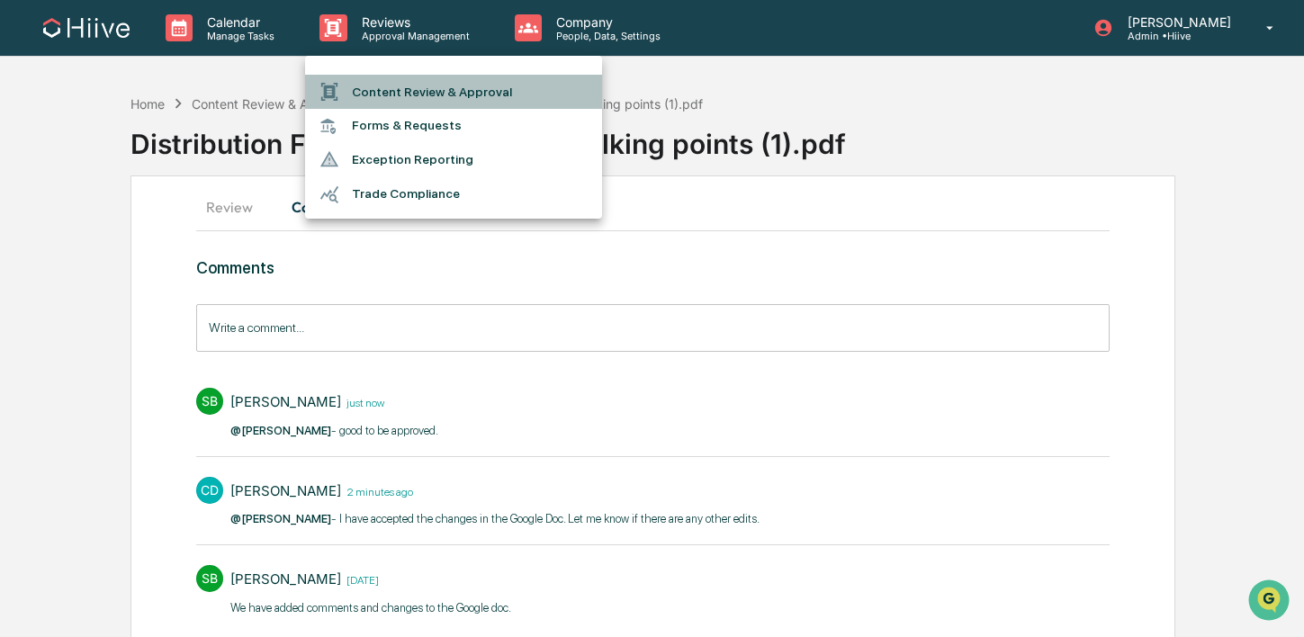
click at [410, 82] on li "Content Review & Approval" at bounding box center [453, 92] width 297 height 34
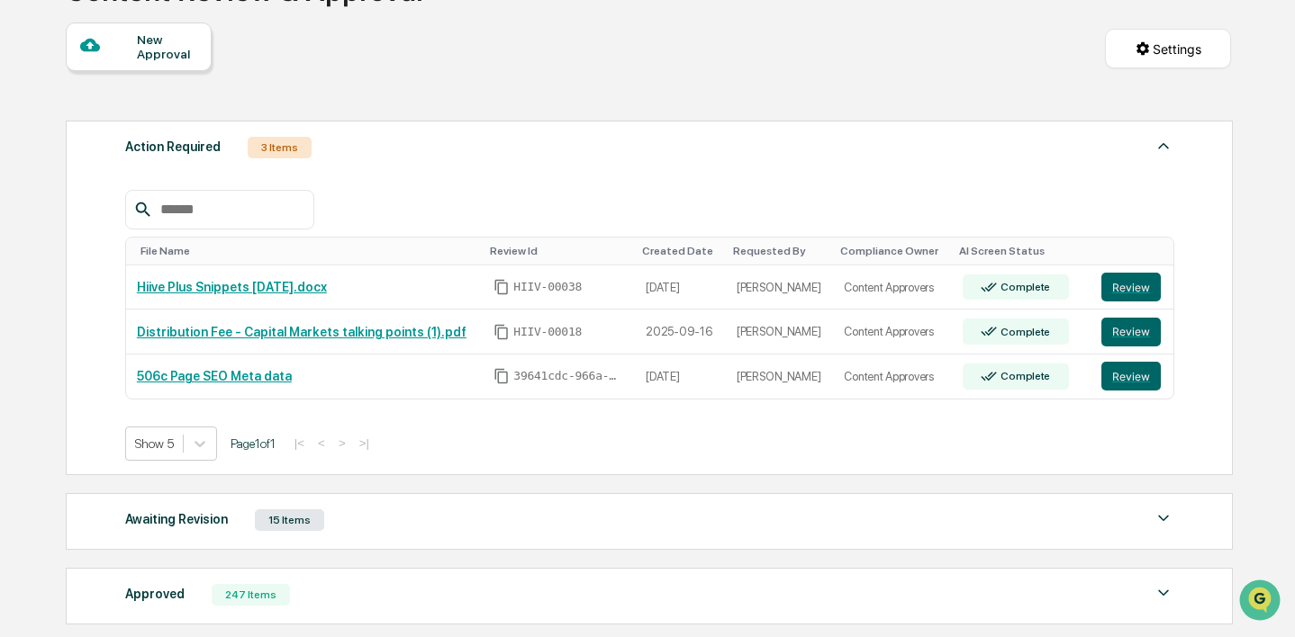
scroll to position [198, 0]
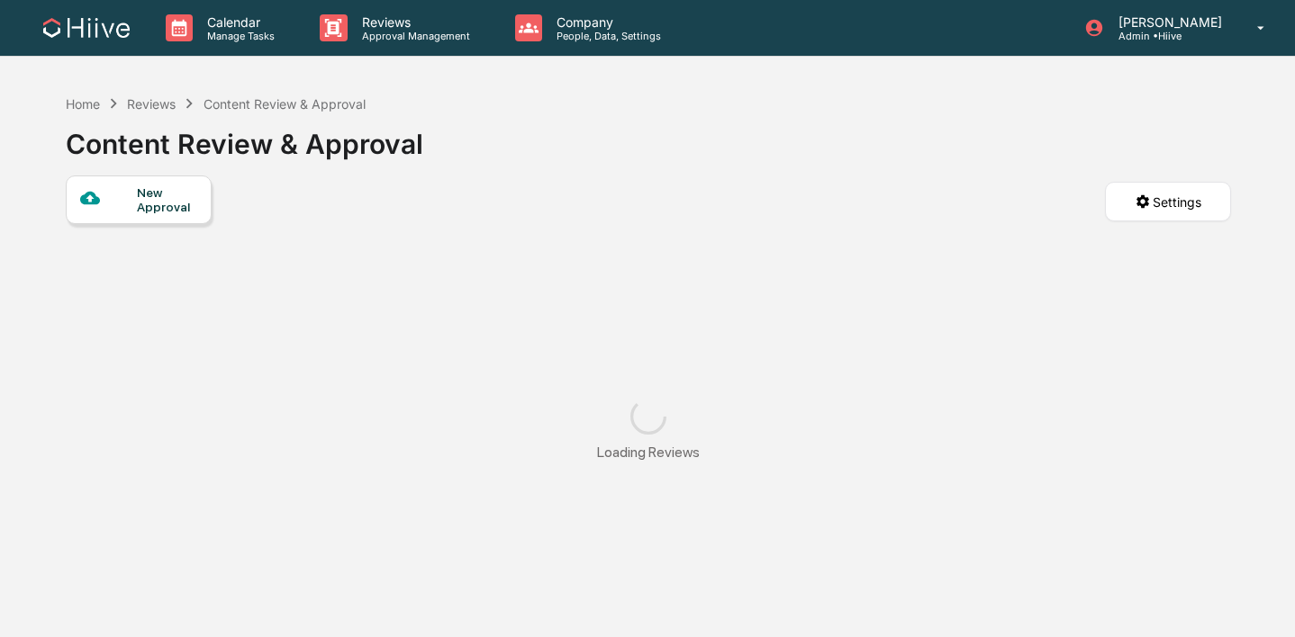
scroll to position [53, 0]
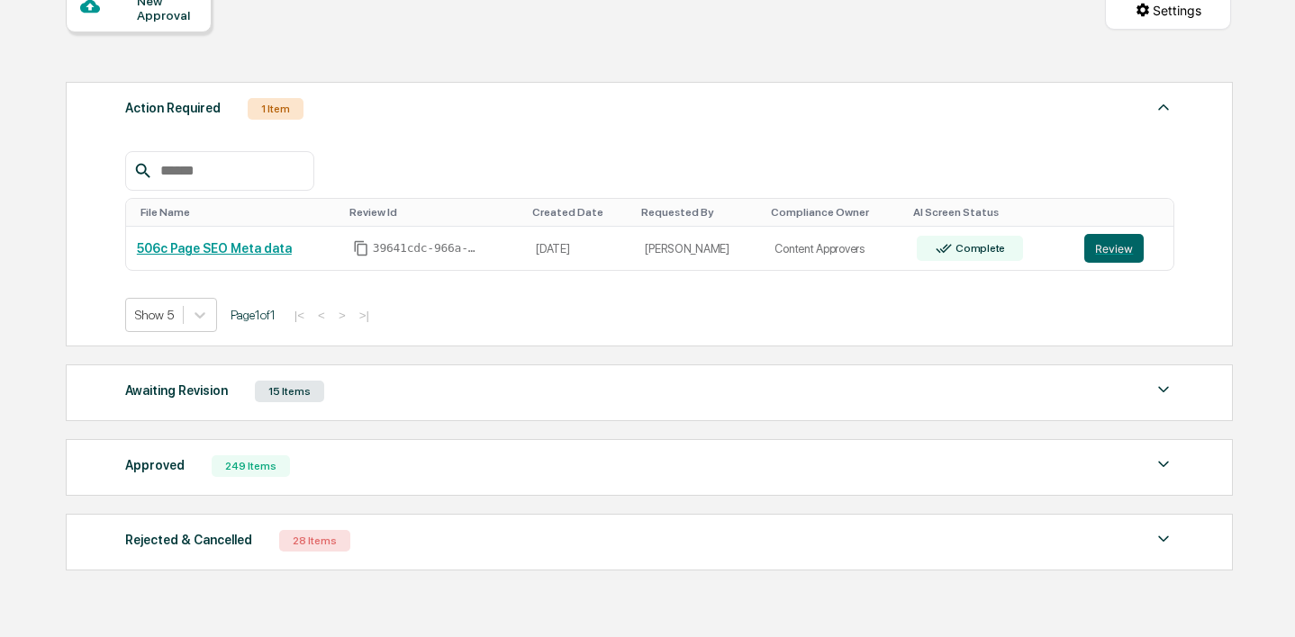
click at [498, 469] on div "Approved 249 Items" at bounding box center [649, 466] width 1049 height 25
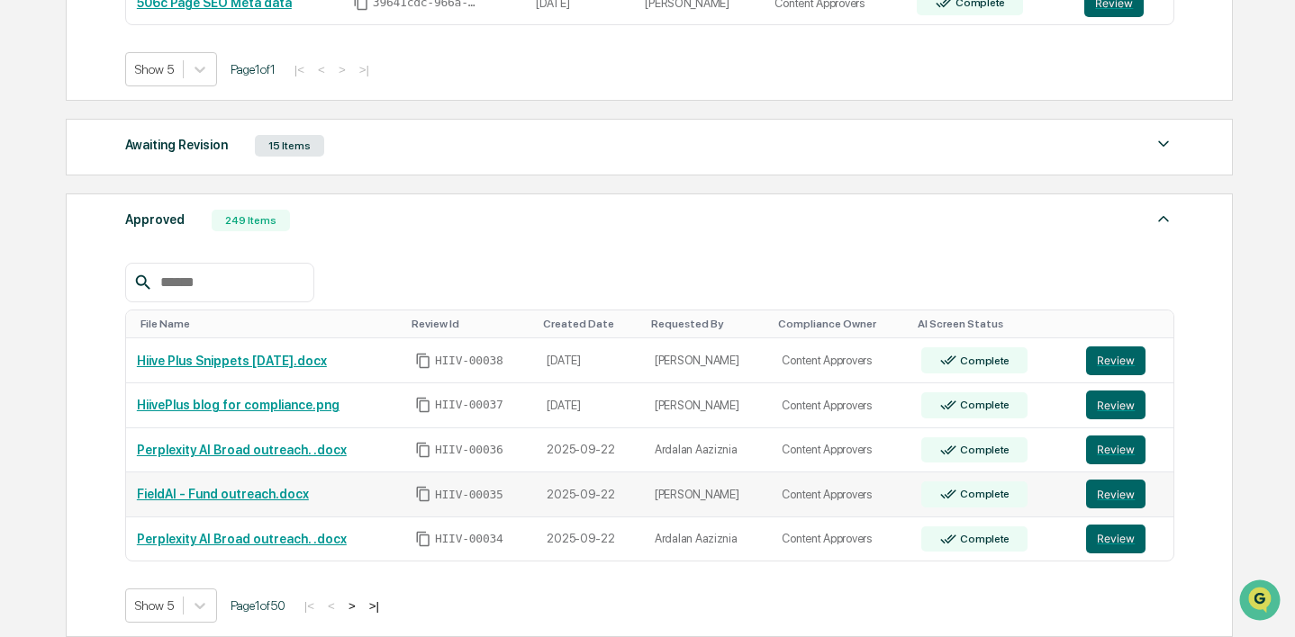
scroll to position [522, 0]
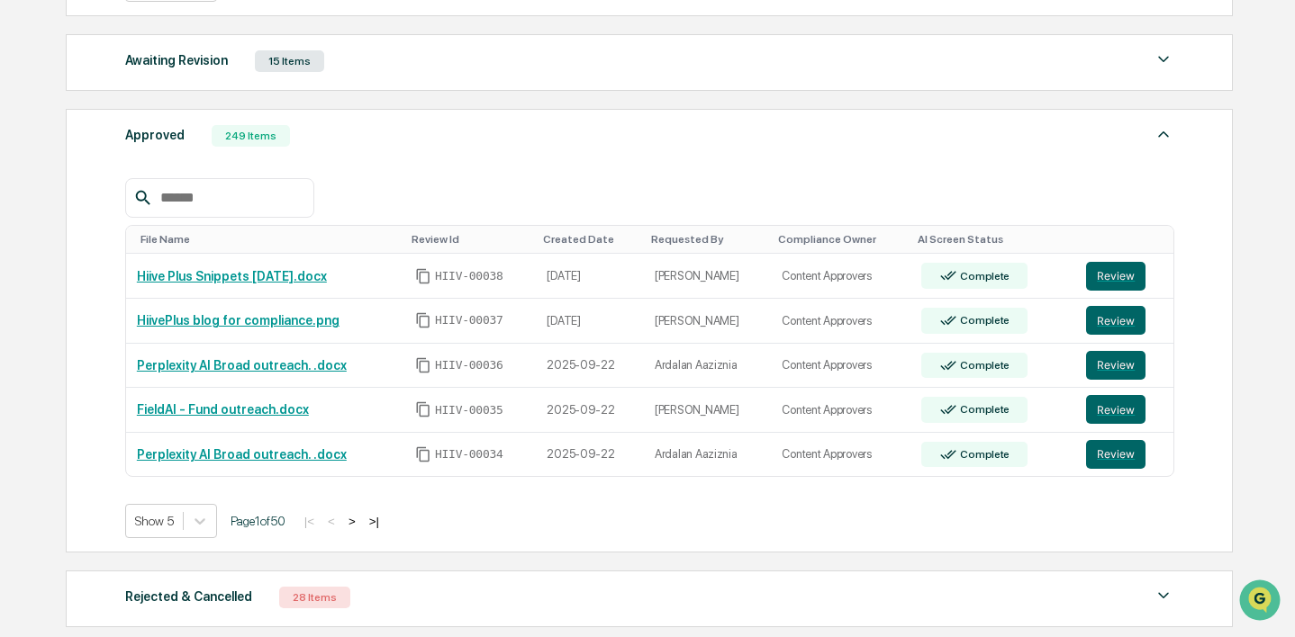
click at [276, 212] on div at bounding box center [219, 198] width 189 height 40
click at [257, 184] on div at bounding box center [219, 198] width 189 height 40
click at [220, 200] on input "text" at bounding box center [229, 197] width 153 height 23
type input "*"
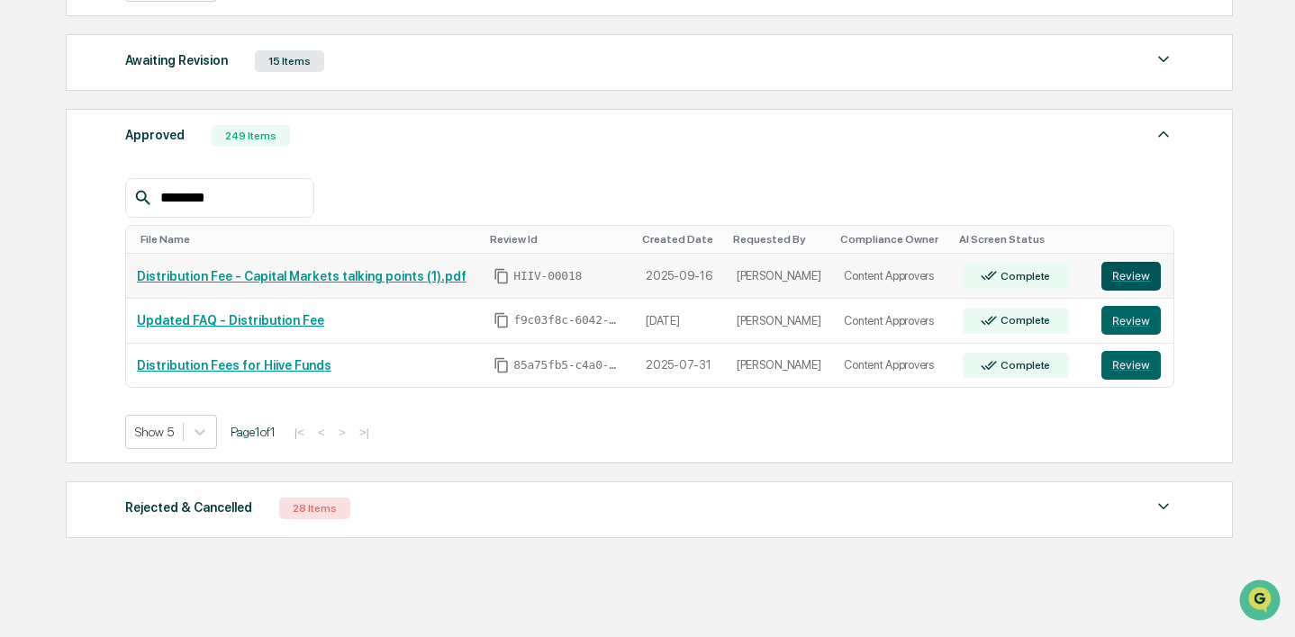
type input "********"
click at [1116, 280] on button "Review" at bounding box center [1130, 276] width 59 height 29
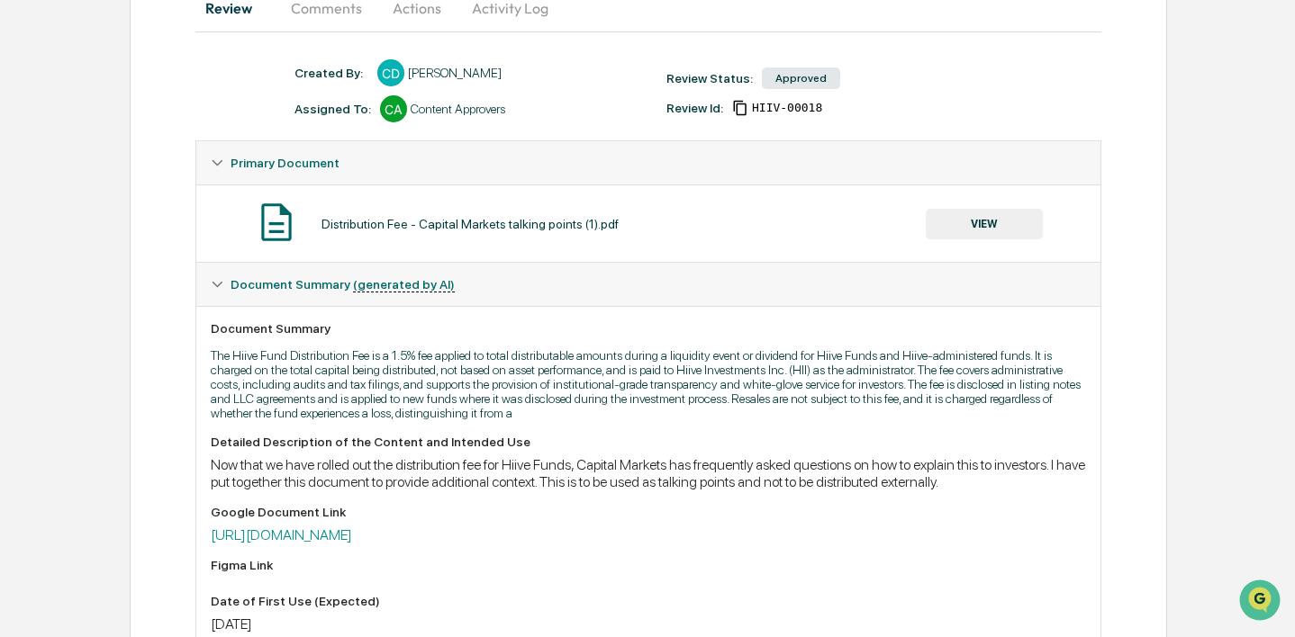
scroll to position [224, 0]
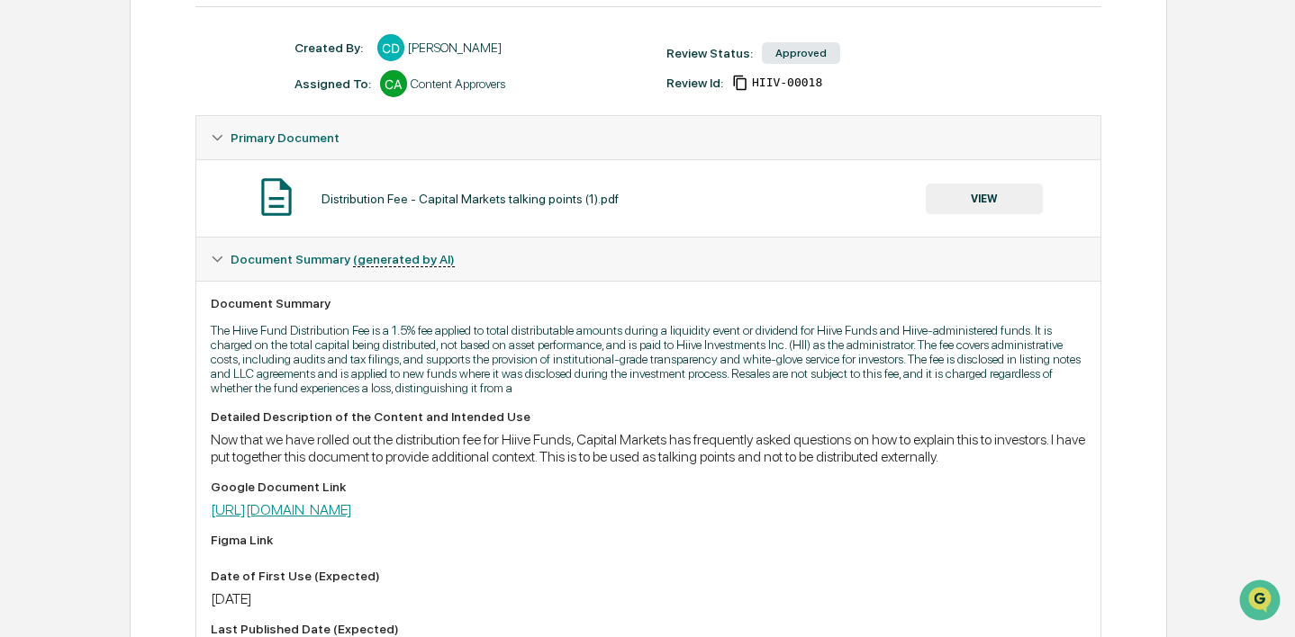
click at [352, 519] on link "[URL][DOMAIN_NAME]" at bounding box center [281, 509] width 141 height 17
